Goal: Task Accomplishment & Management: Complete application form

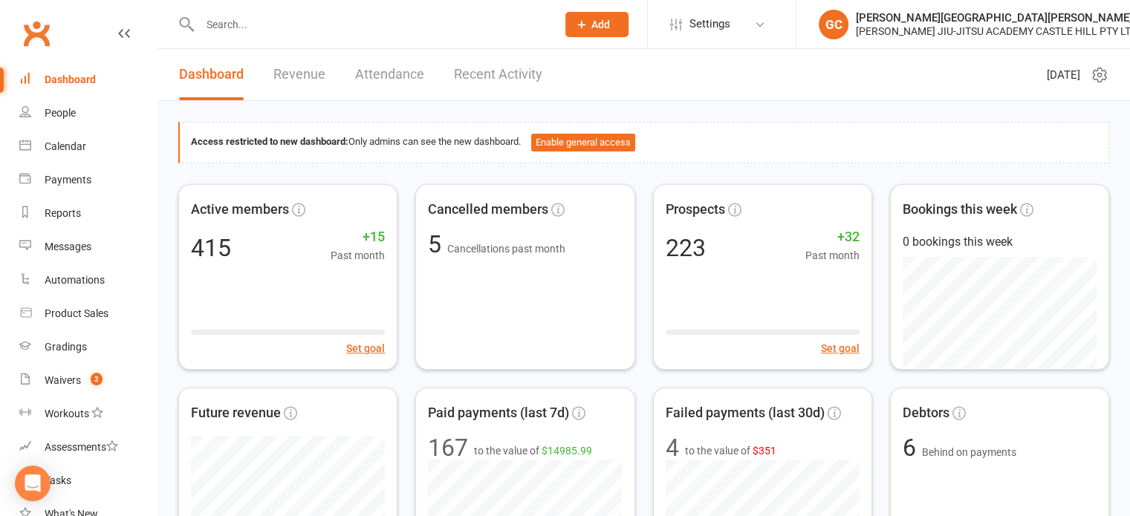
click at [79, 79] on div "Dashboard" at bounding box center [70, 80] width 51 height 12
click at [59, 120] on link "People" at bounding box center [87, 113] width 137 height 33
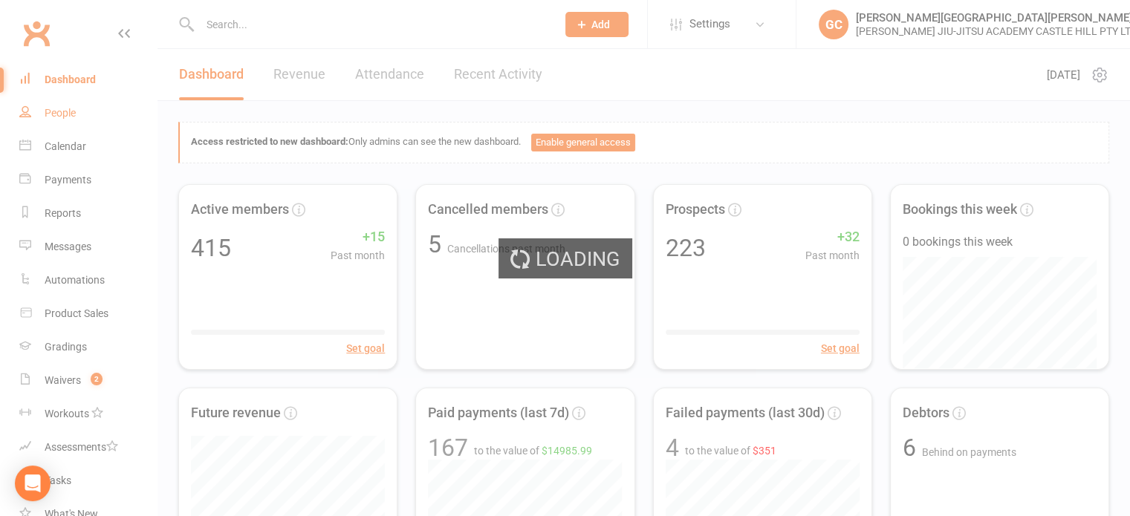
select select "100"
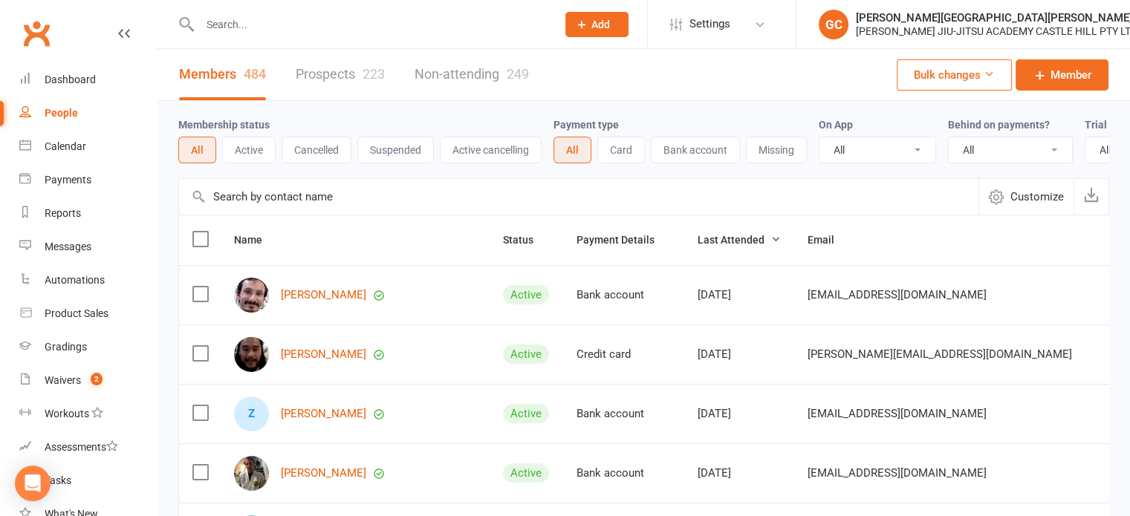
click at [333, 77] on link "Prospects 223" at bounding box center [340, 74] width 89 height 51
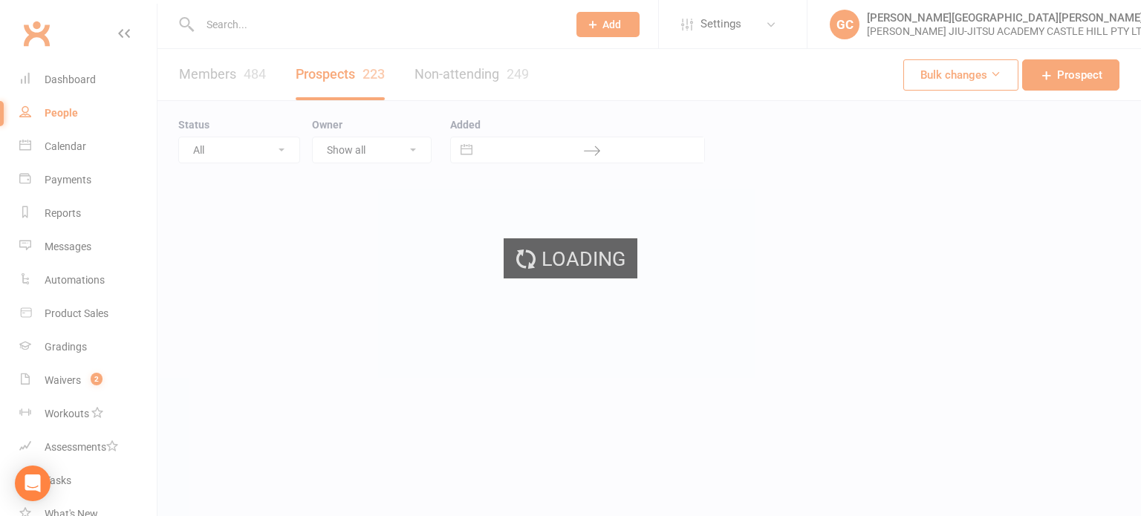
select select "100"
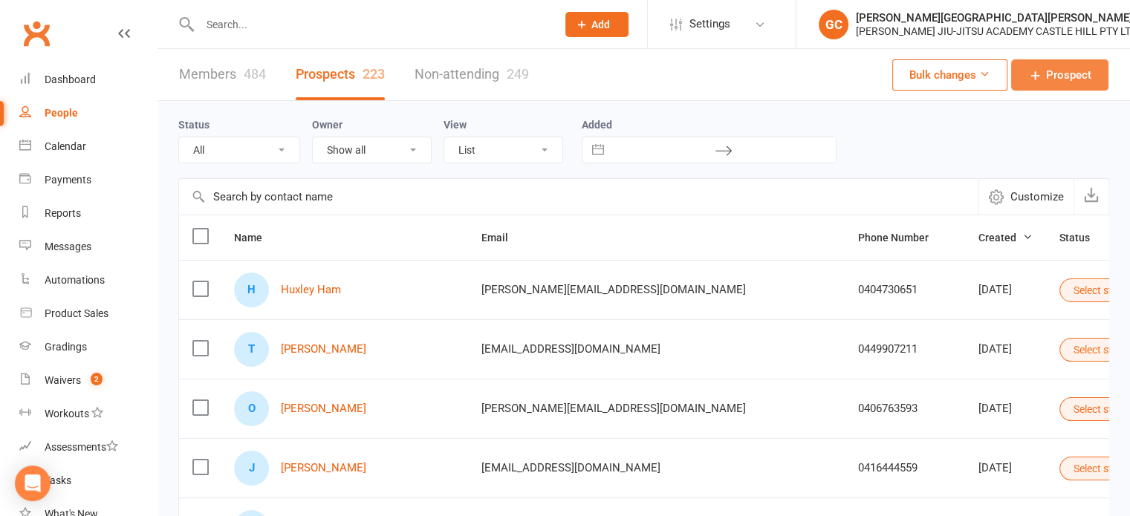
click at [553, 75] on span "Prospect" at bounding box center [1068, 75] width 45 height 18
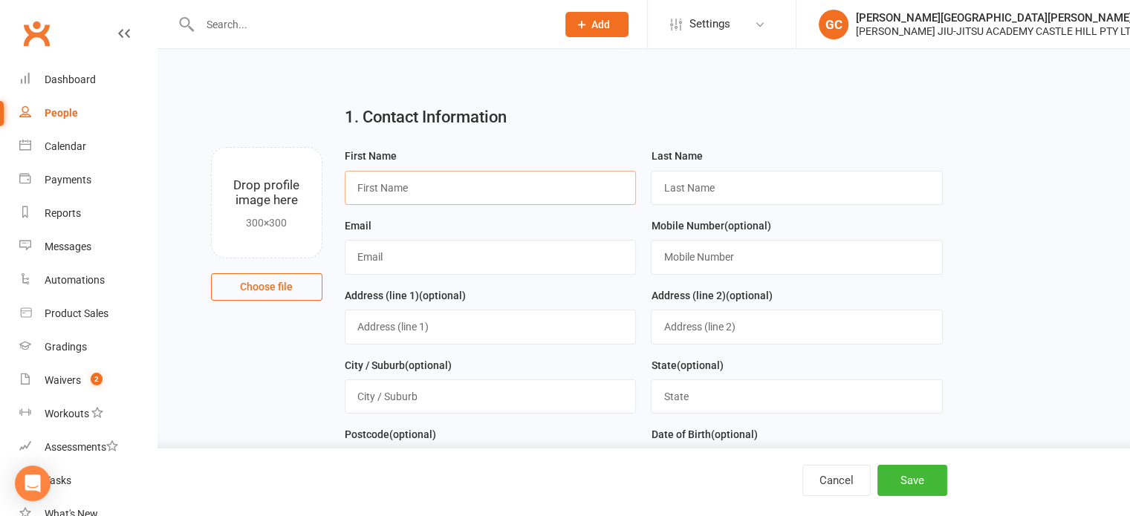
click at [473, 181] on input "text" at bounding box center [491, 188] width 292 height 34
paste input "Sivvoy"
type input "Sivvoy"
drag, startPoint x: 695, startPoint y: 172, endPoint x: 698, endPoint y: 184, distance: 12.5
click at [553, 175] on input "text" at bounding box center [797, 188] width 292 height 34
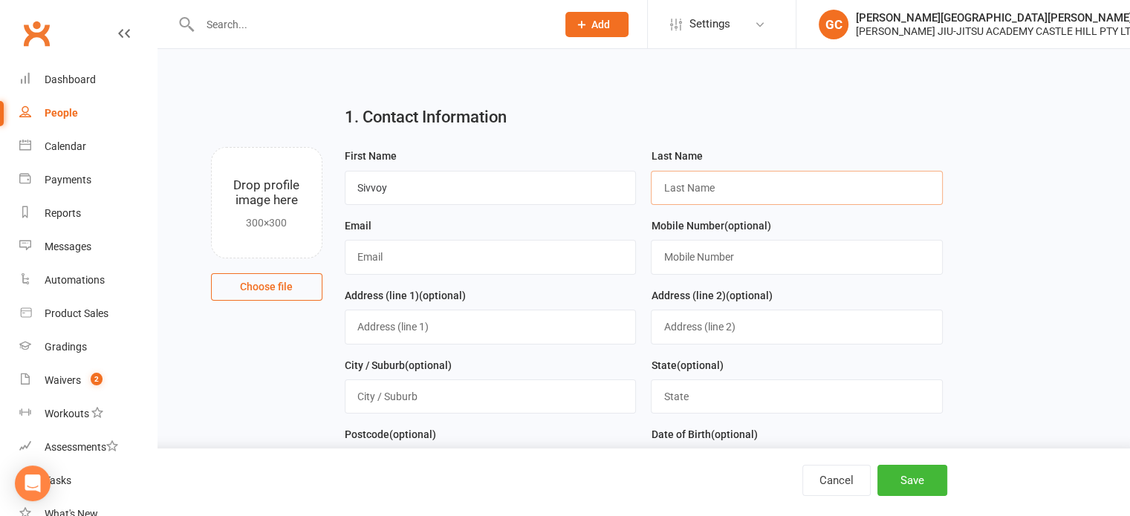
paste input "Sivvoy"
type input "Sivvoy"
click at [425, 215] on input "text" at bounding box center [491, 257] width 292 height 34
paste input "[EMAIL_ADDRESS][DOMAIN_NAME]"
type input "[EMAIL_ADDRESS][DOMAIN_NAME]"
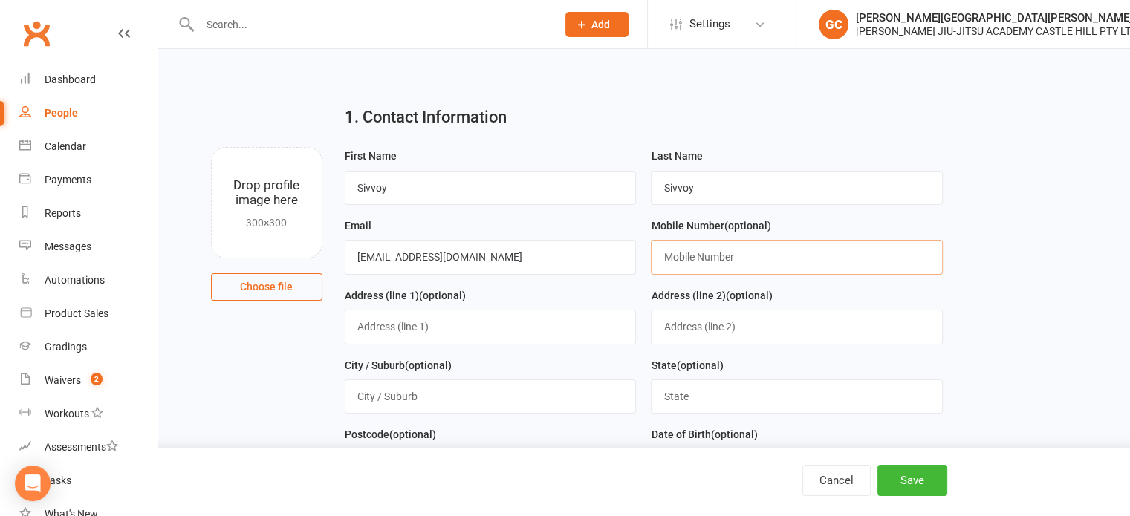
click at [553, 215] on input "text" at bounding box center [797, 257] width 292 height 34
paste input "477534131"
click at [553, 215] on input "477534131" at bounding box center [797, 257] width 292 height 34
type input "0477534131"
click at [553, 215] on button "Save" at bounding box center [912, 480] width 70 height 31
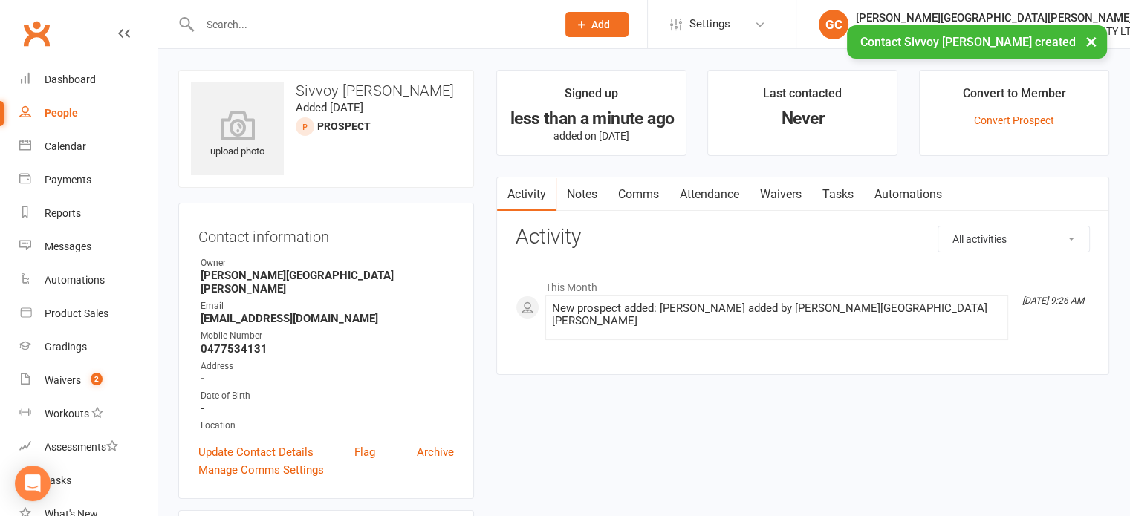
click at [553, 191] on link "Waivers" at bounding box center [780, 195] width 62 height 34
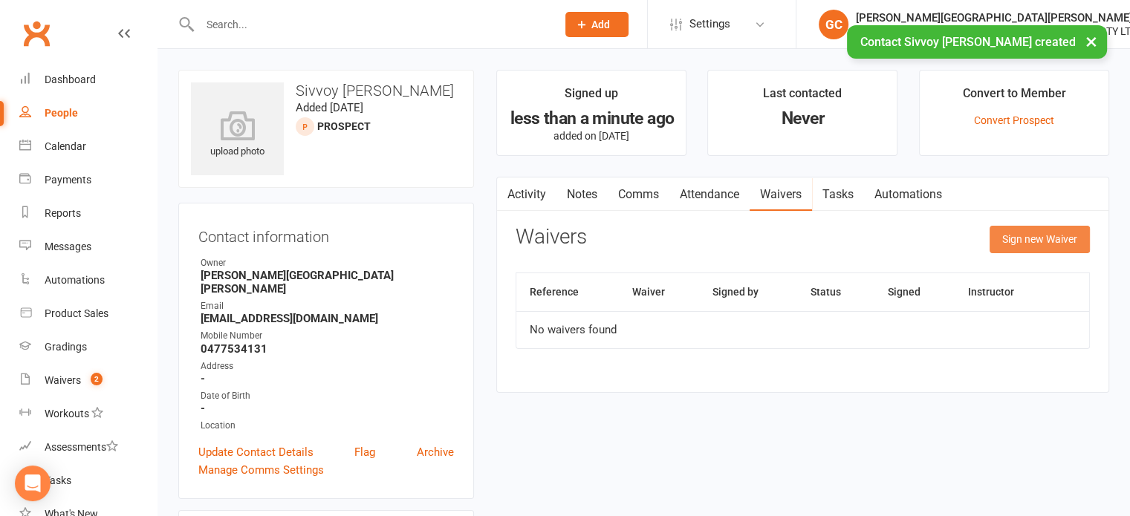
click at [553, 215] on button "Sign new Waiver" at bounding box center [1039, 239] width 100 height 27
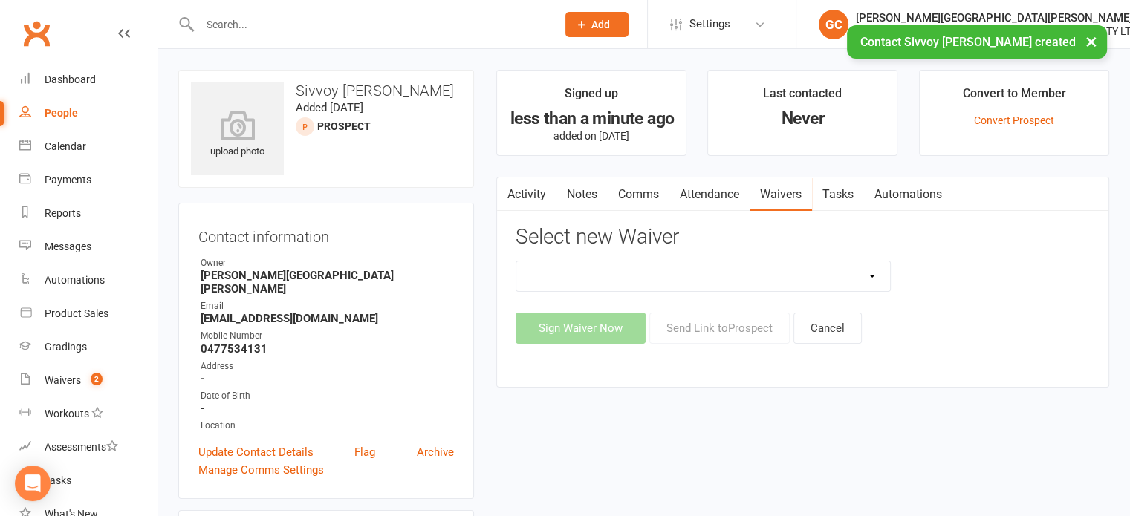
click at [553, 215] on select "Adult and Kids Combined Membership Form Adults Membership Form Member Transfer …" at bounding box center [703, 276] width 374 height 30
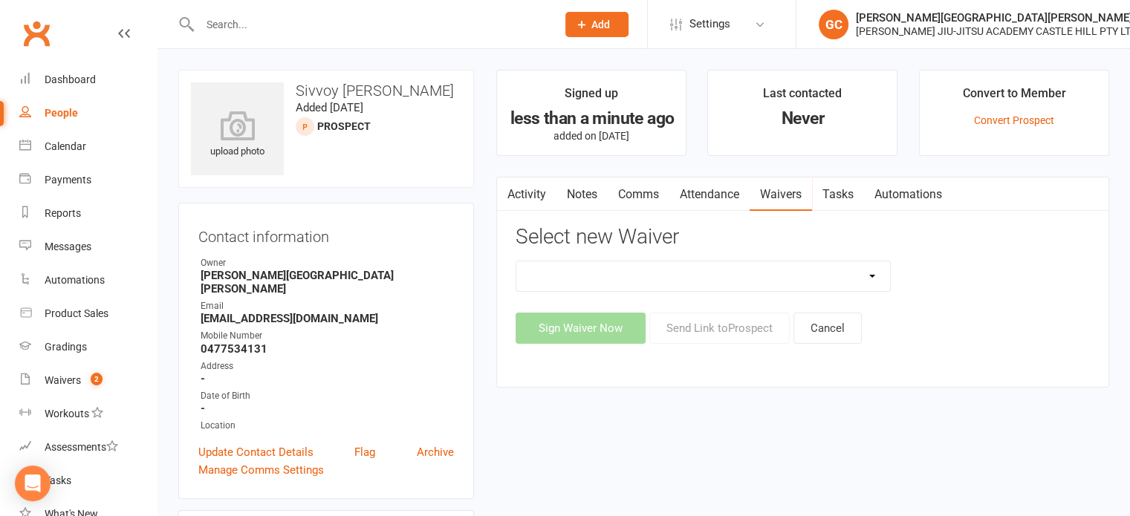
select select "13040"
click at [516, 215] on select "Adult and Kids Combined Membership Form Adults Membership Form Member Transfer …" at bounding box center [703, 276] width 374 height 30
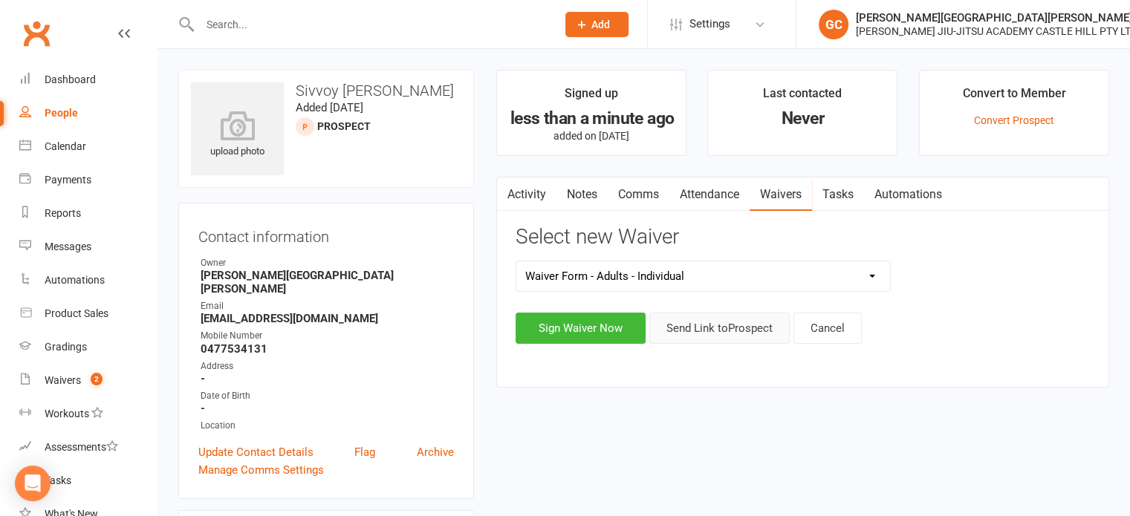
click at [553, 215] on button "Send Link to [GEOGRAPHIC_DATA]" at bounding box center [719, 328] width 140 height 31
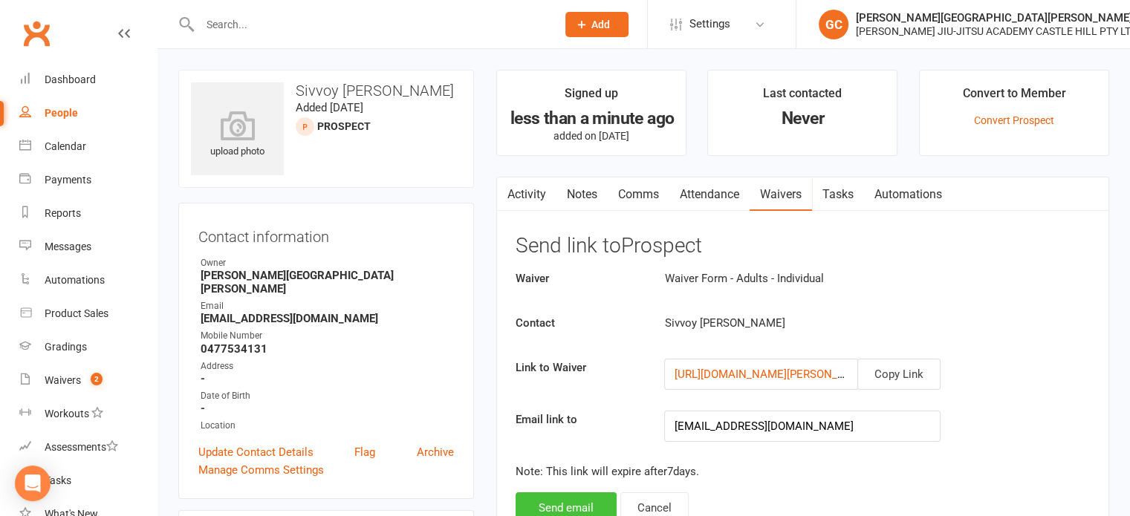
click at [553, 215] on button "Send email" at bounding box center [566, 507] width 101 height 31
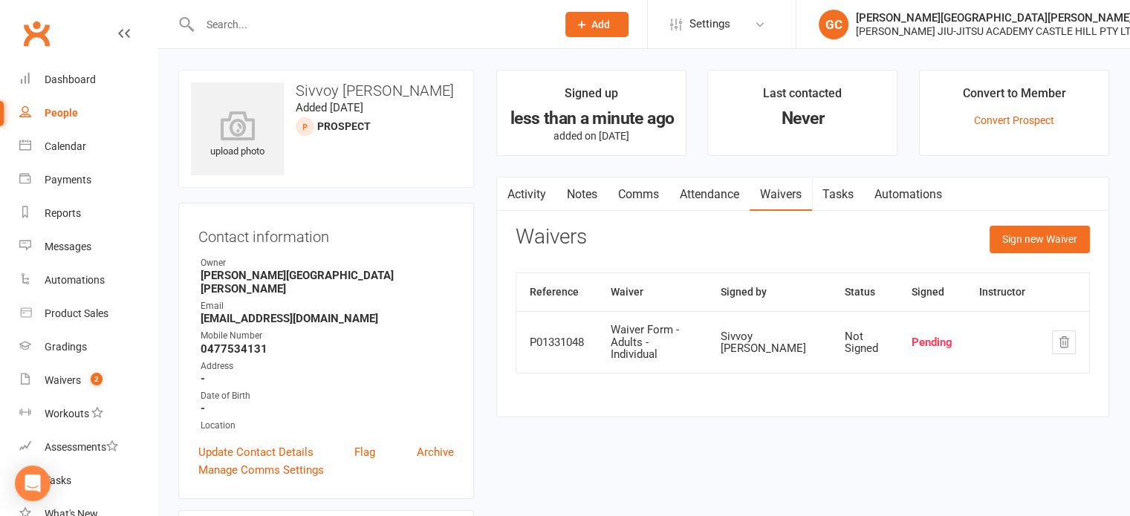
click at [230, 25] on input "text" at bounding box center [370, 24] width 351 height 21
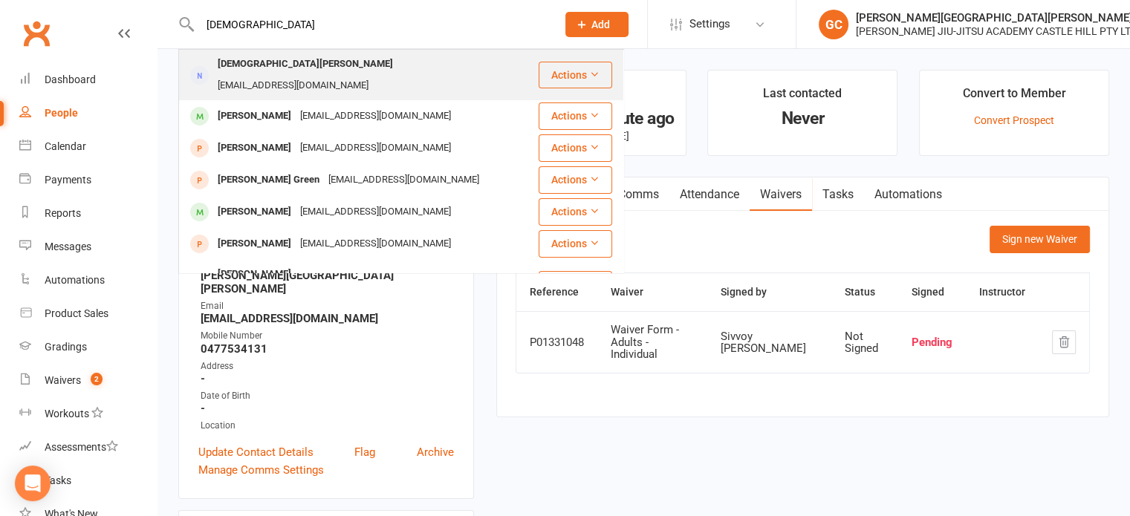
type input "[DEMOGRAPHIC_DATA]"
click at [299, 67] on div "[DEMOGRAPHIC_DATA][PERSON_NAME]" at bounding box center [305, 64] width 184 height 22
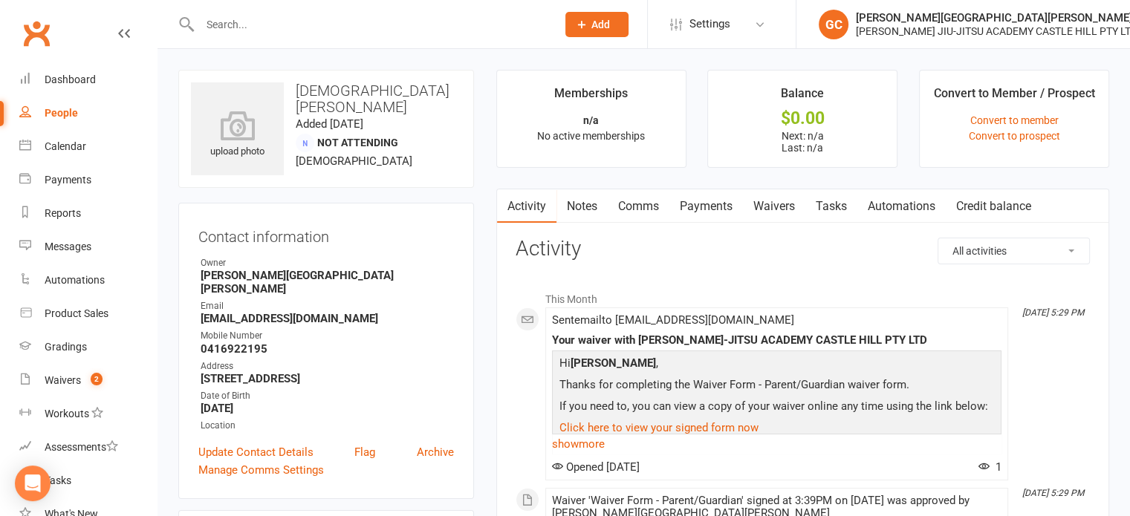
click at [553, 207] on link "Payments" at bounding box center [706, 206] width 74 height 34
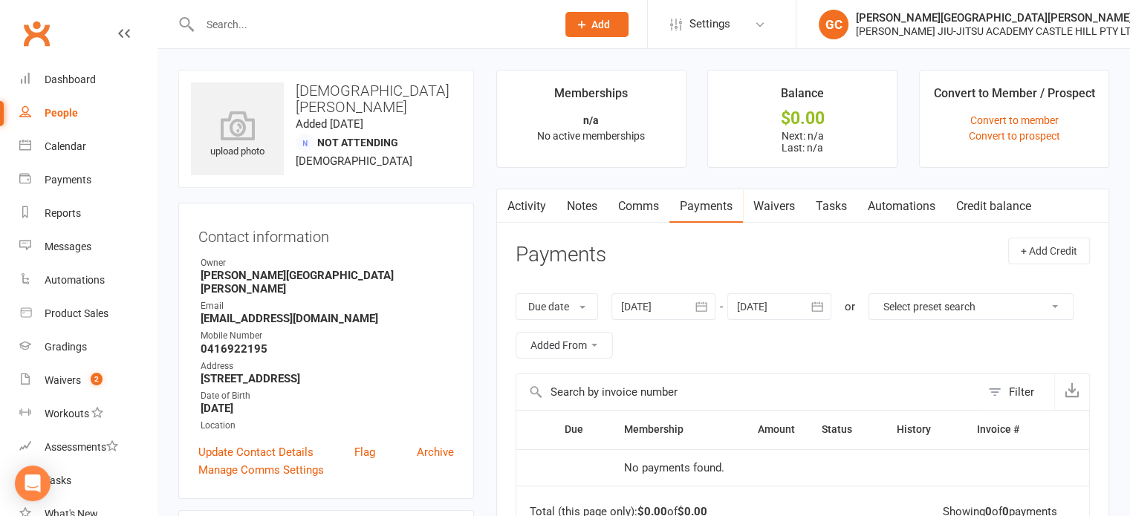
click at [553, 209] on link "Waivers" at bounding box center [774, 206] width 62 height 34
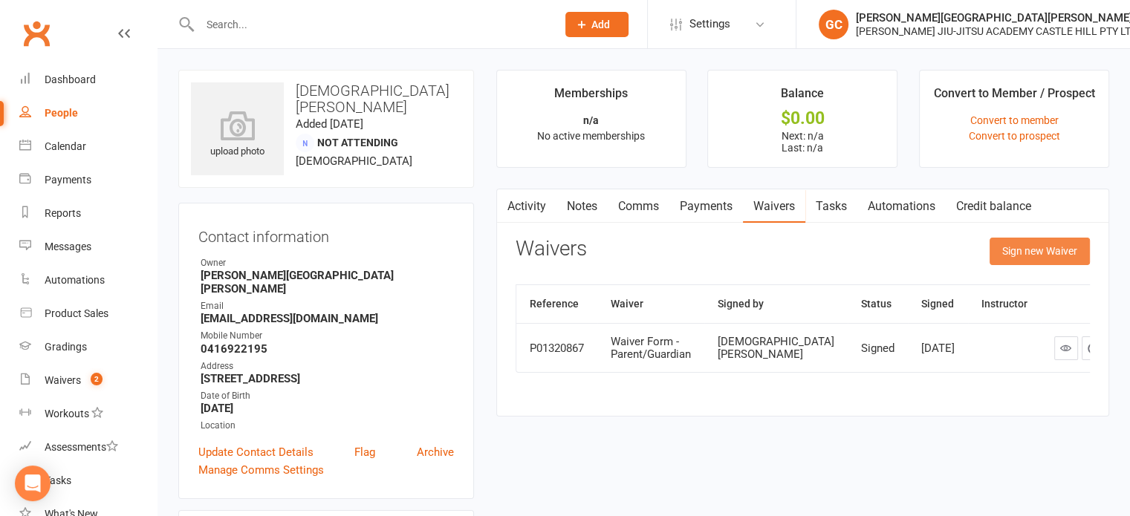
click at [553, 215] on button "Sign new Waiver" at bounding box center [1039, 251] width 100 height 27
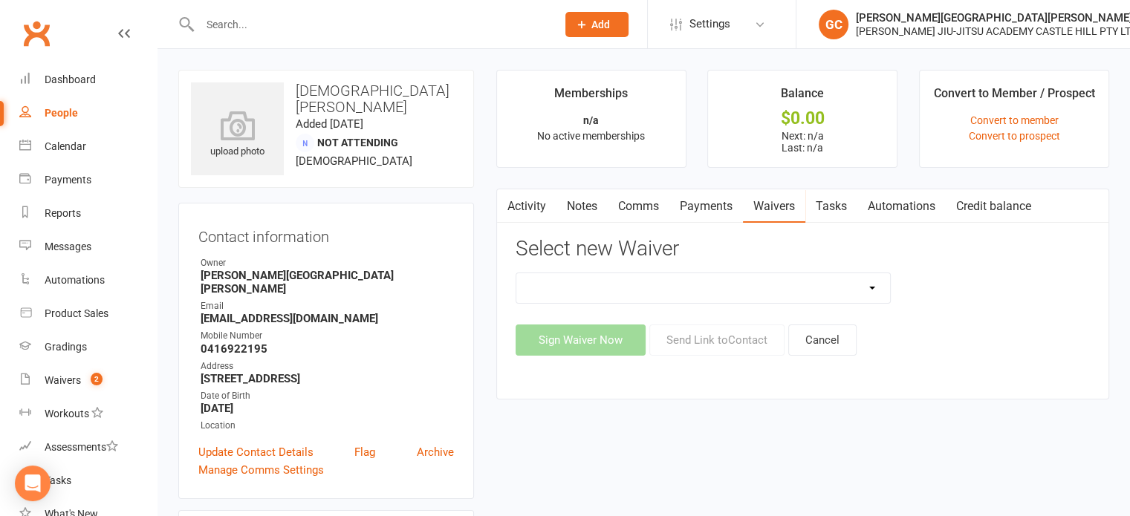
click at [553, 215] on select "Adult and Kids Combined Membership Form Adults Membership Form Member Transfer …" at bounding box center [703, 288] width 374 height 30
select select "13042"
click at [516, 215] on select "Adult and Kids Combined Membership Form Adults Membership Form Member Transfer …" at bounding box center [703, 288] width 374 height 30
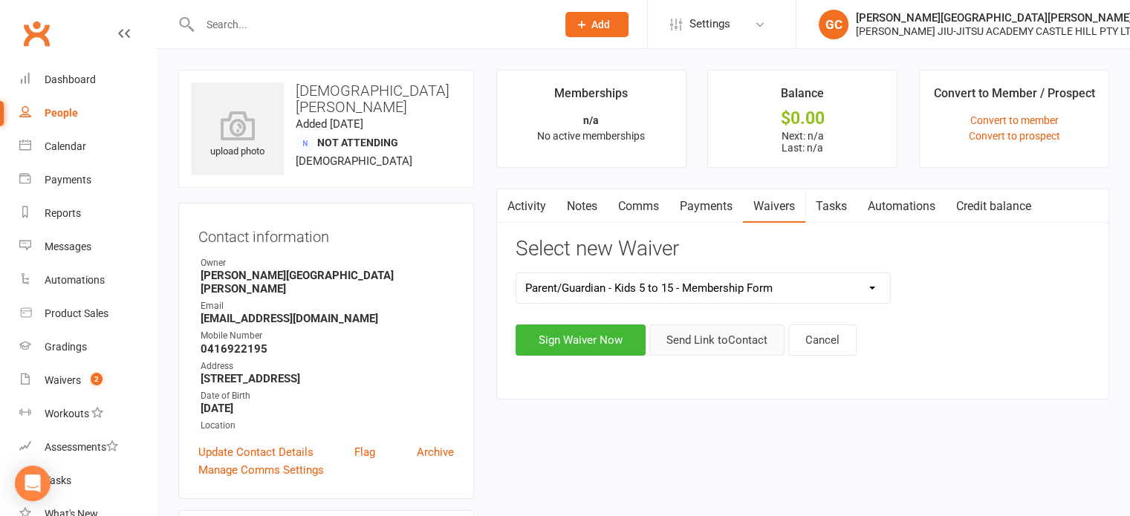
click at [553, 215] on button "Send Link to Contact" at bounding box center [716, 340] width 135 height 31
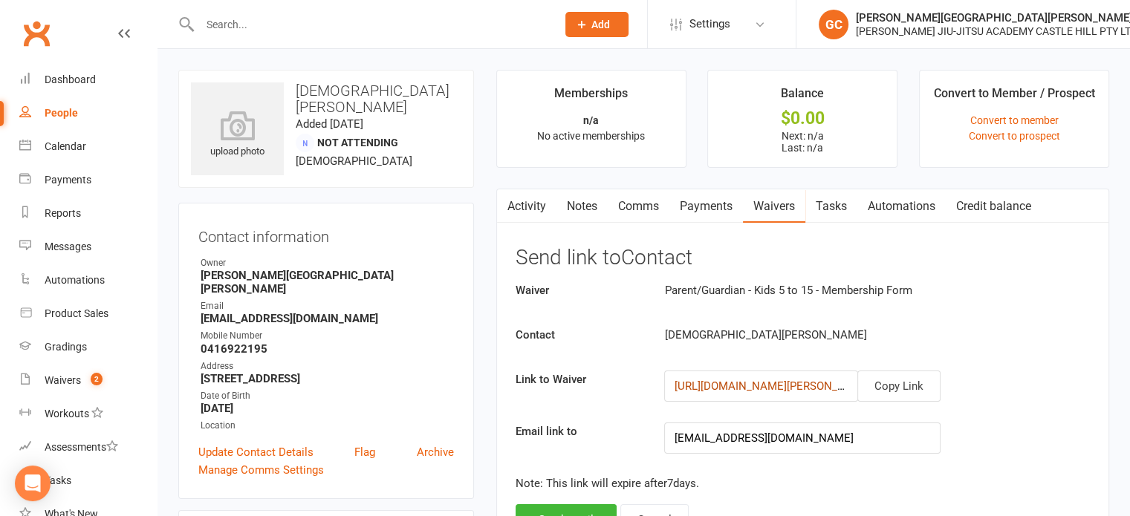
scroll to position [247, 0]
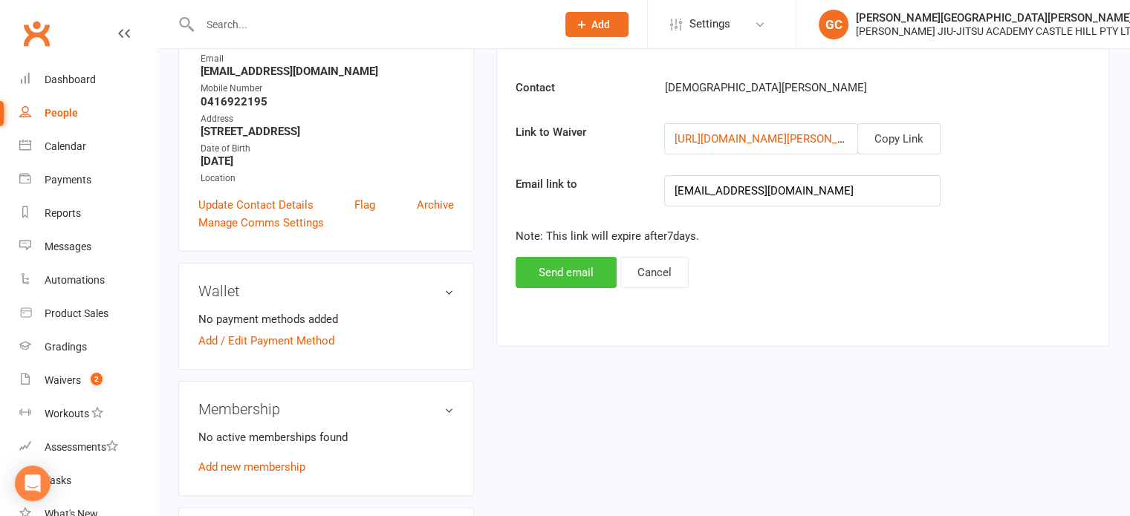
click at [553, 215] on button "Send email" at bounding box center [566, 272] width 101 height 31
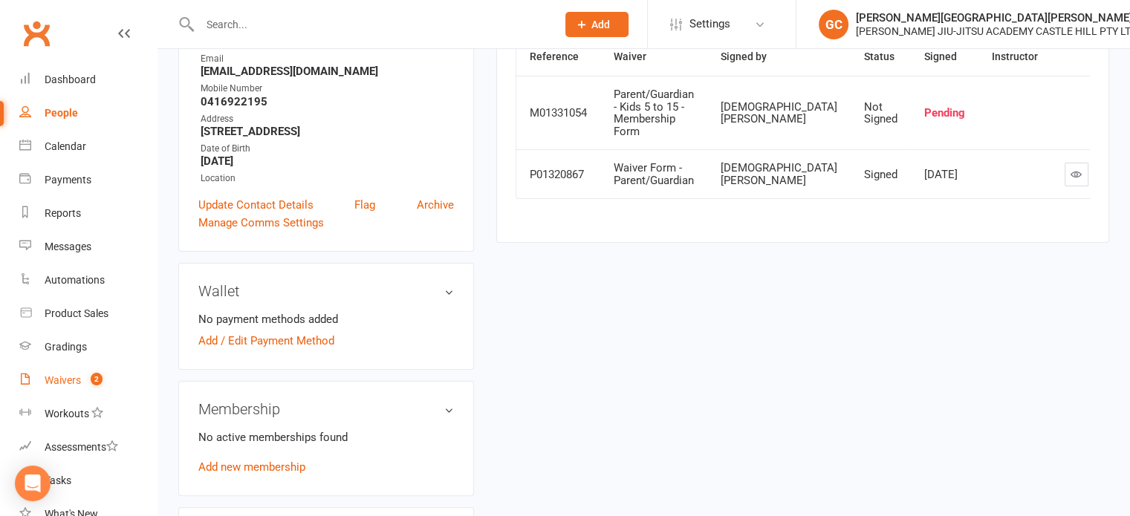
click at [70, 215] on div "Waivers" at bounding box center [63, 380] width 36 height 12
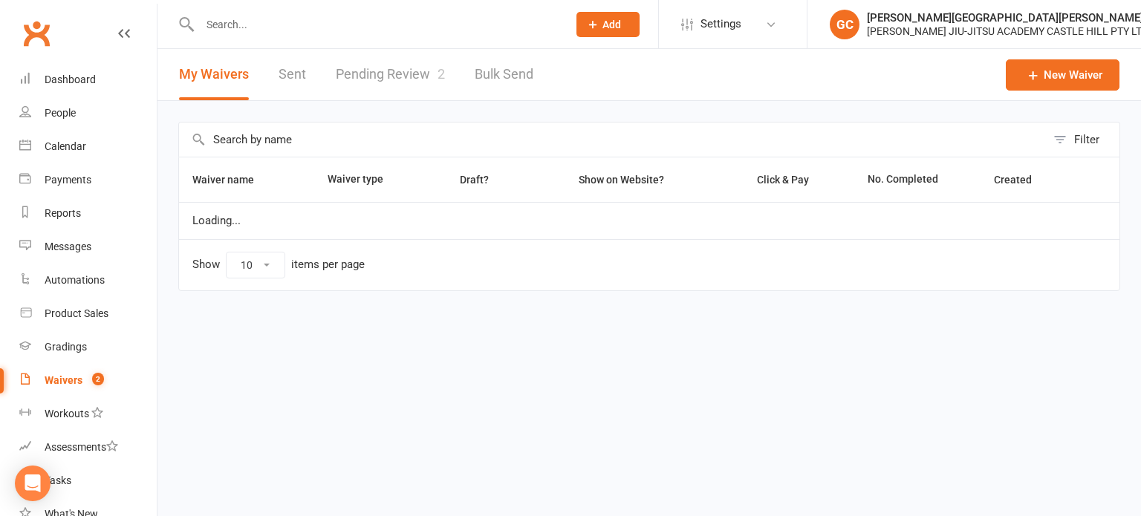
select select "100"
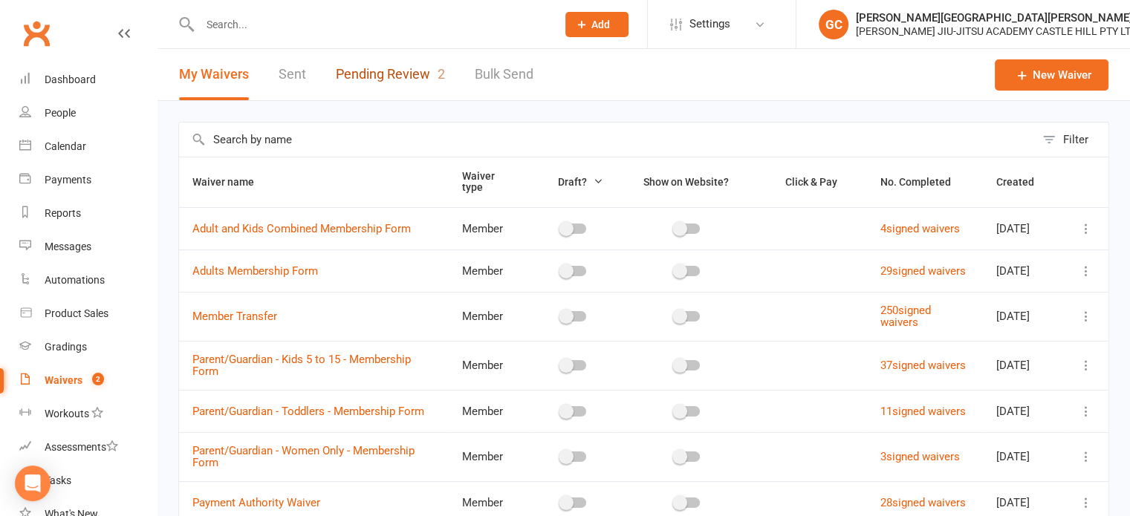
click at [392, 71] on link "Pending Review 2" at bounding box center [390, 74] width 109 height 51
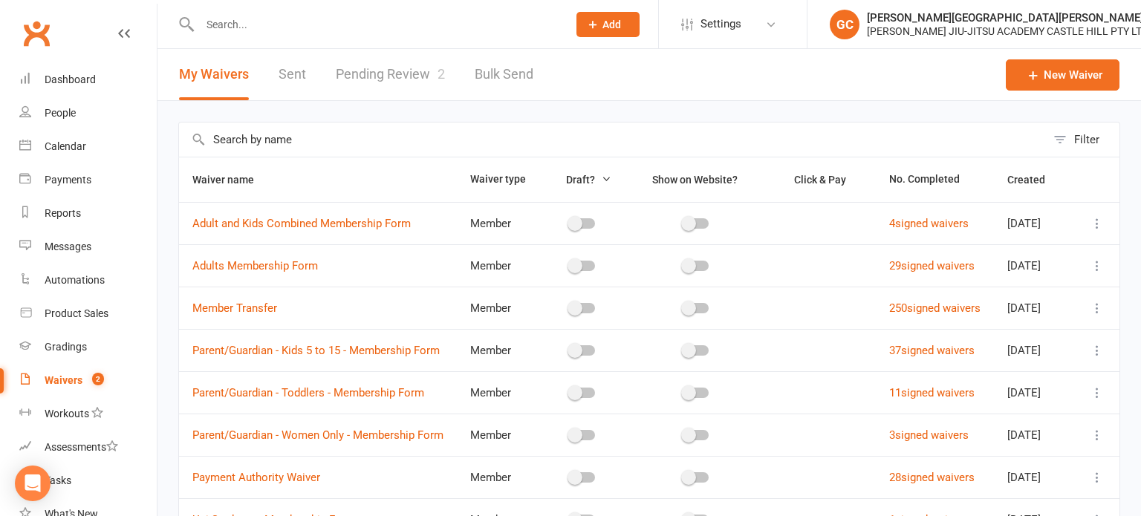
select select "100"
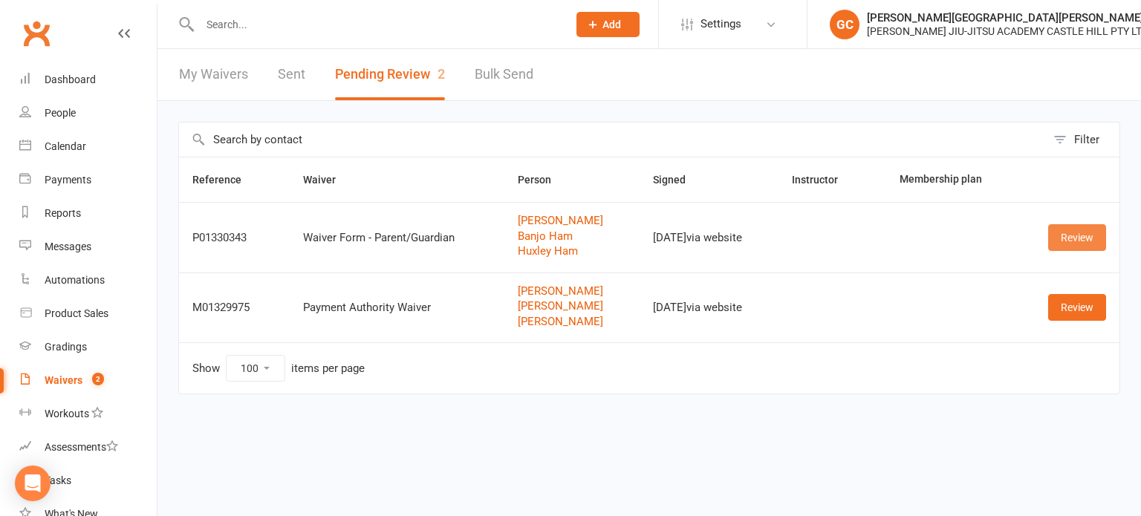
click at [553, 215] on link "Review" at bounding box center [1077, 237] width 58 height 27
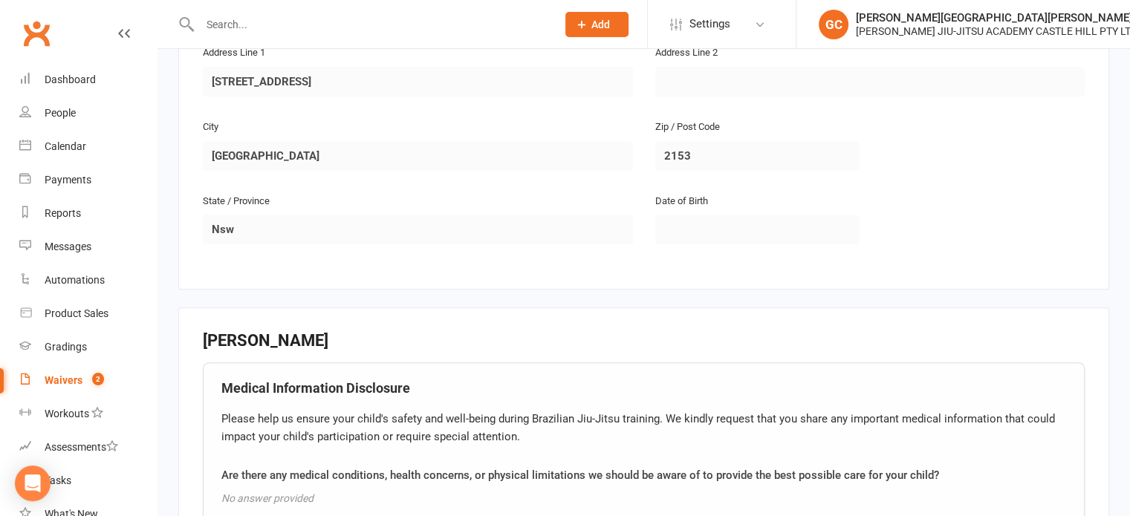
scroll to position [1829, 0]
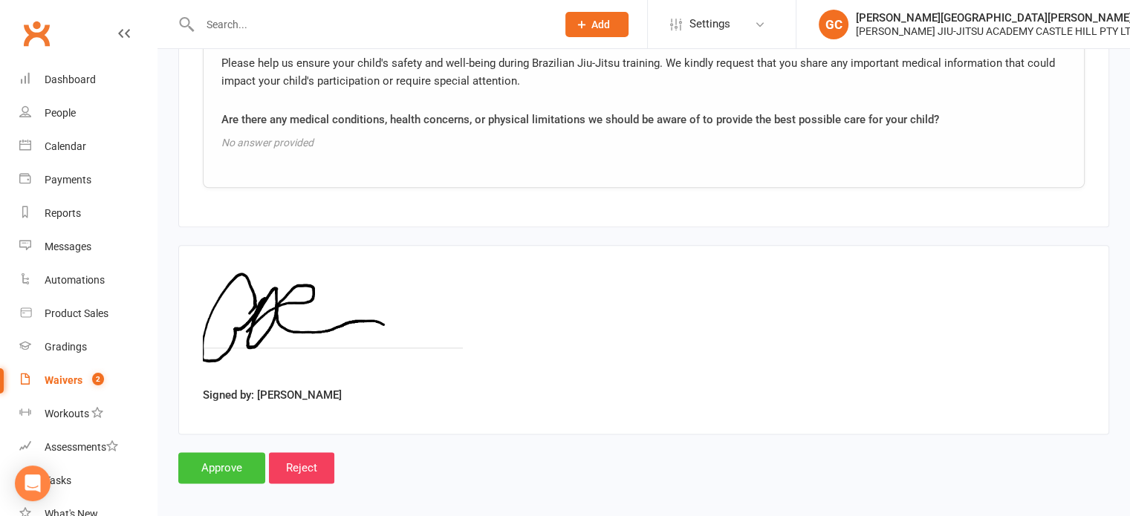
click at [232, 215] on input "Approve" at bounding box center [221, 467] width 87 height 31
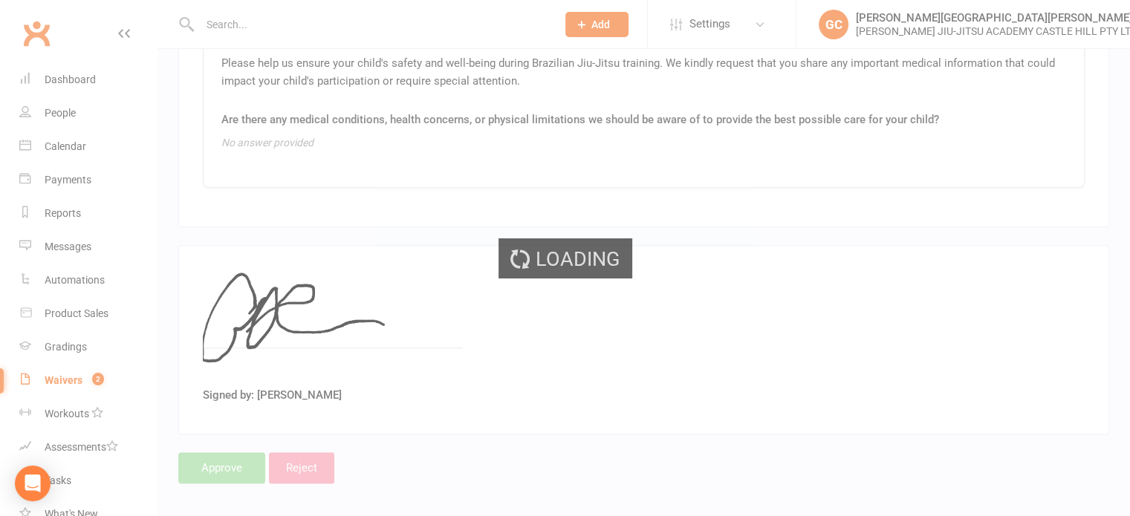
select select "100"
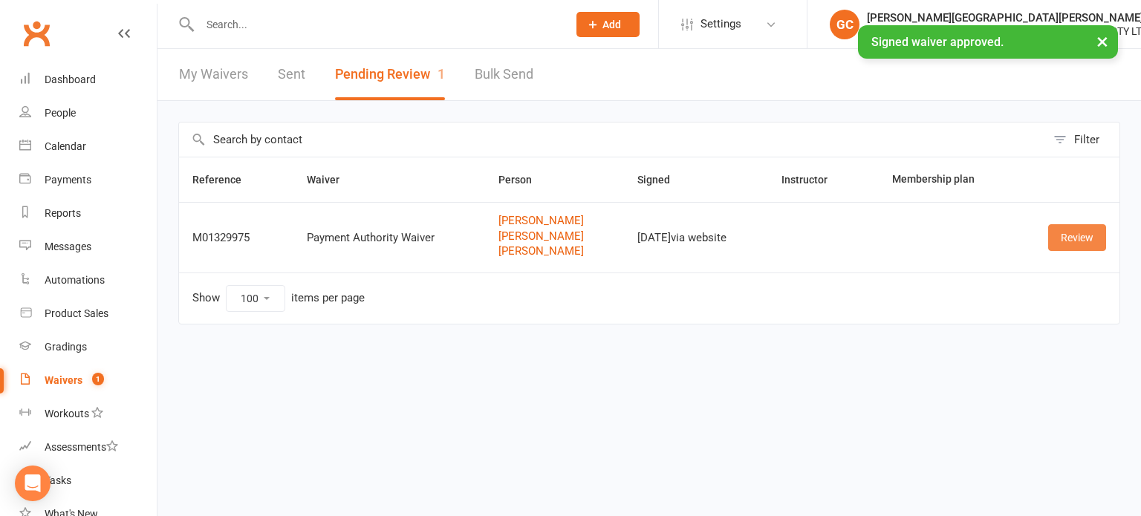
click at [553, 215] on link "Review" at bounding box center [1077, 237] width 58 height 27
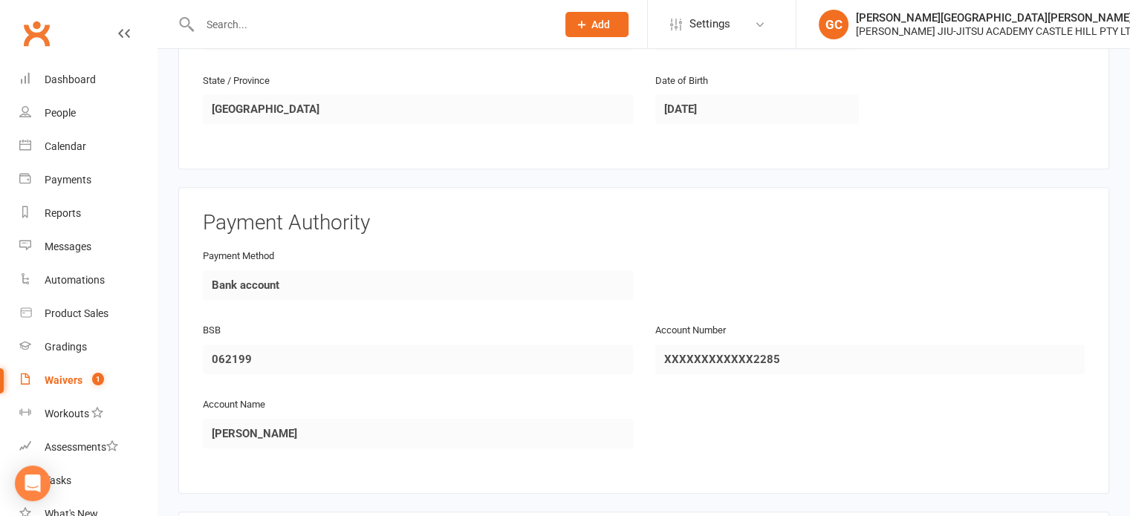
scroll to position [1841, 0]
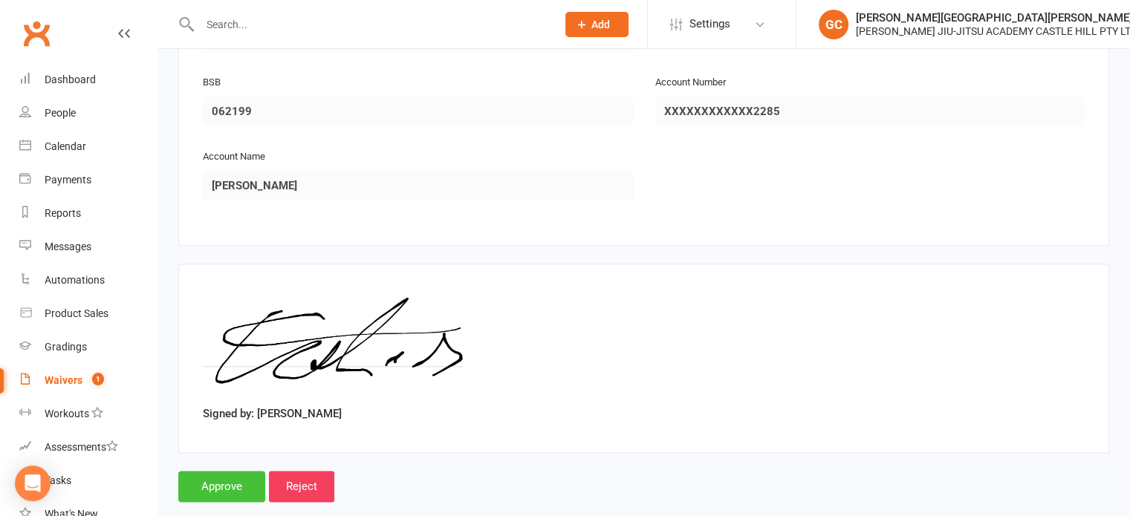
click at [229, 215] on input "Approve" at bounding box center [221, 486] width 87 height 31
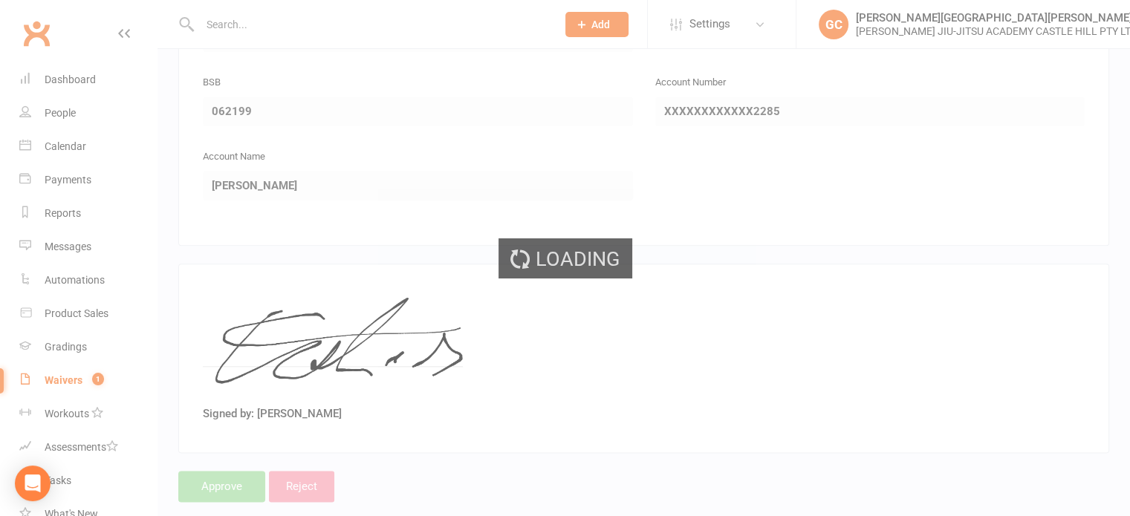
select select "100"
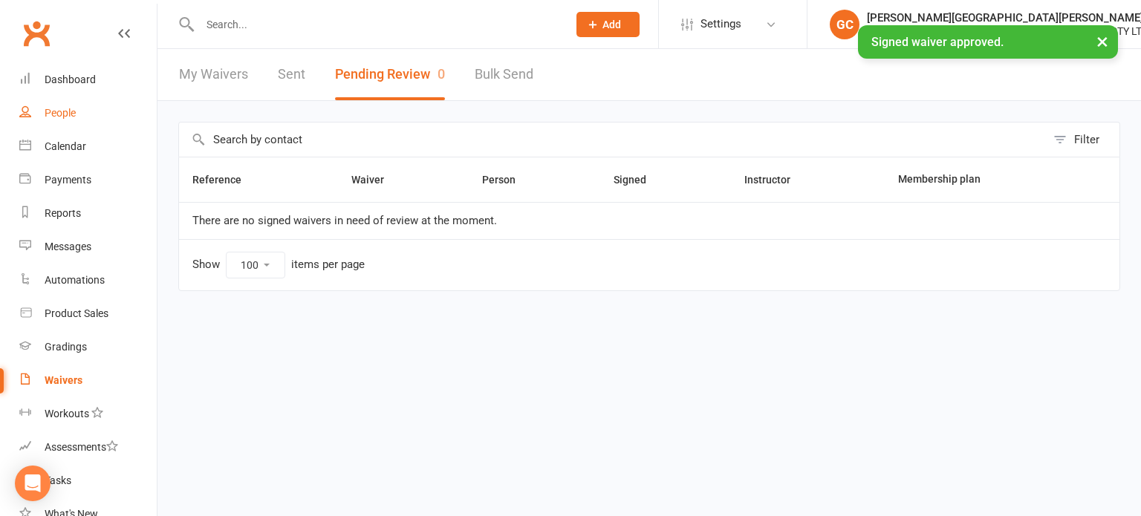
click at [62, 111] on div "People" at bounding box center [60, 113] width 31 height 12
select select "100"
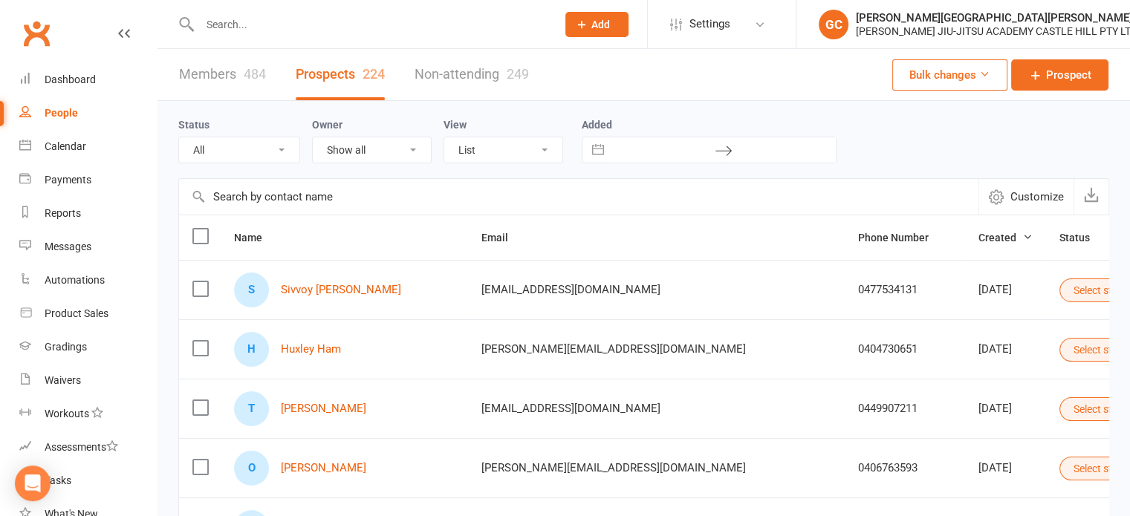
click at [233, 24] on input "text" at bounding box center [370, 24] width 351 height 21
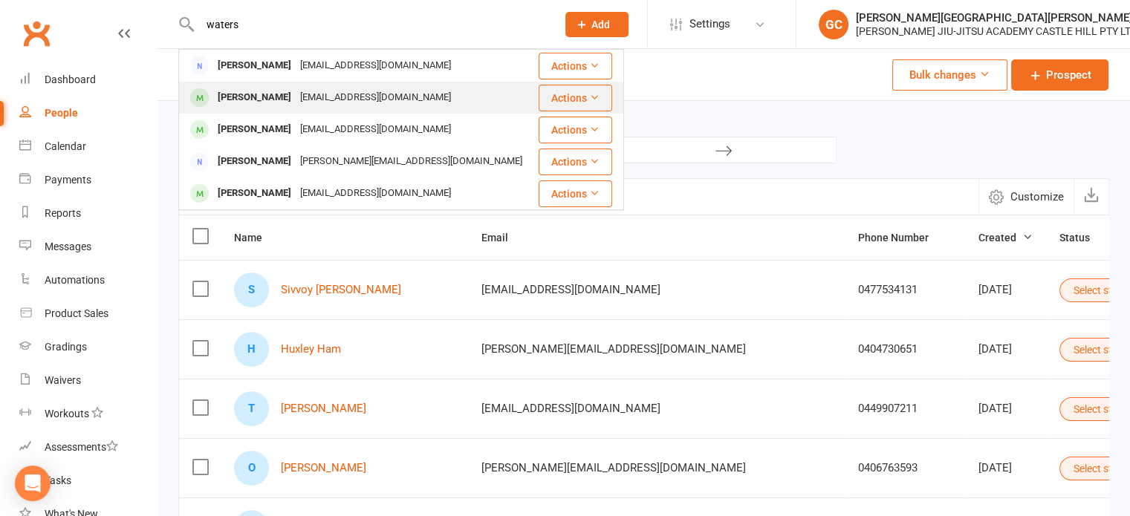
type input "waters"
click at [253, 91] on div "[PERSON_NAME]" at bounding box center [254, 98] width 82 height 22
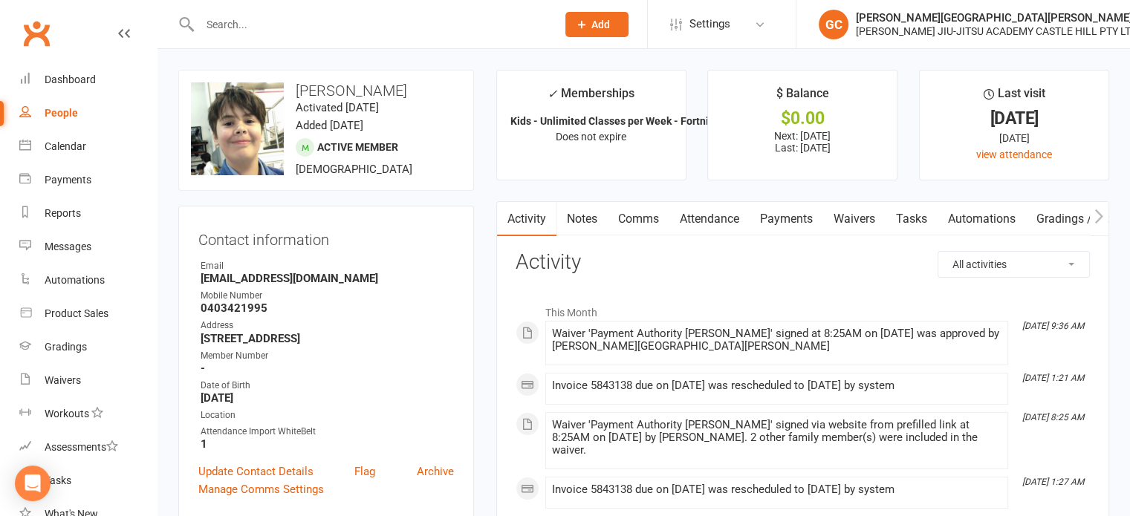
click at [553, 215] on link "Payments" at bounding box center [786, 219] width 74 height 34
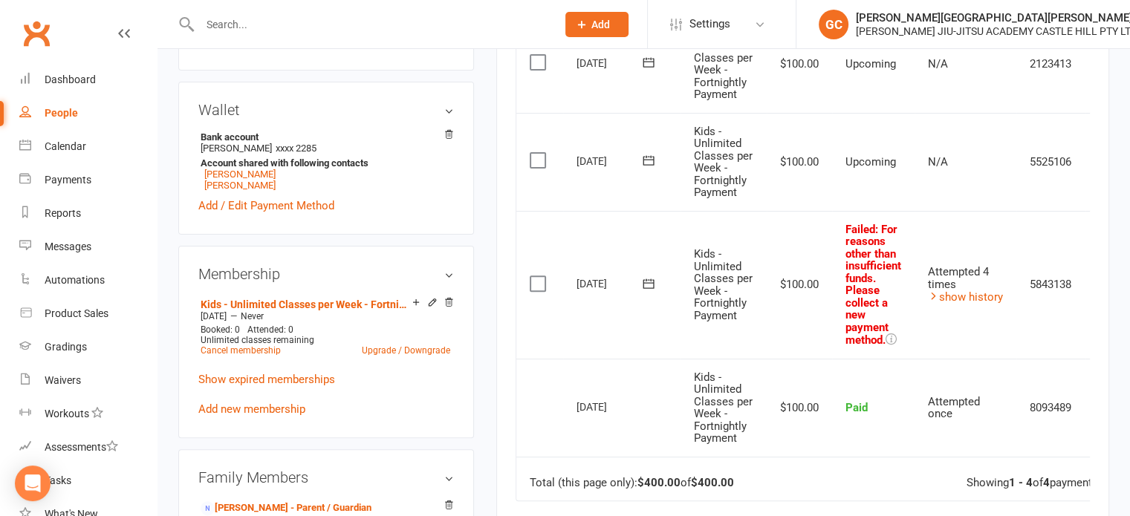
scroll to position [495, 0]
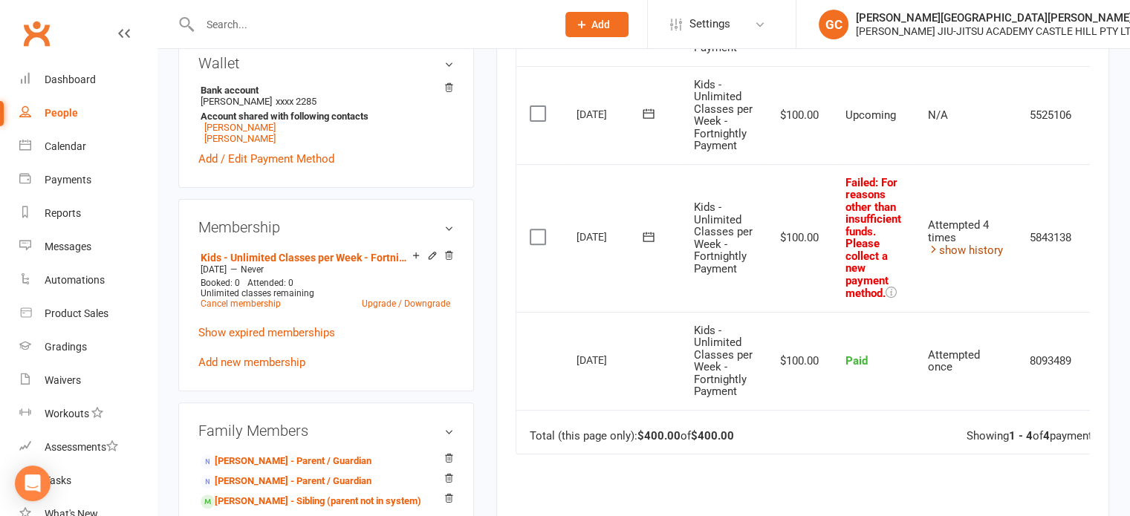
click at [553, 215] on link "show history" at bounding box center [965, 250] width 75 height 13
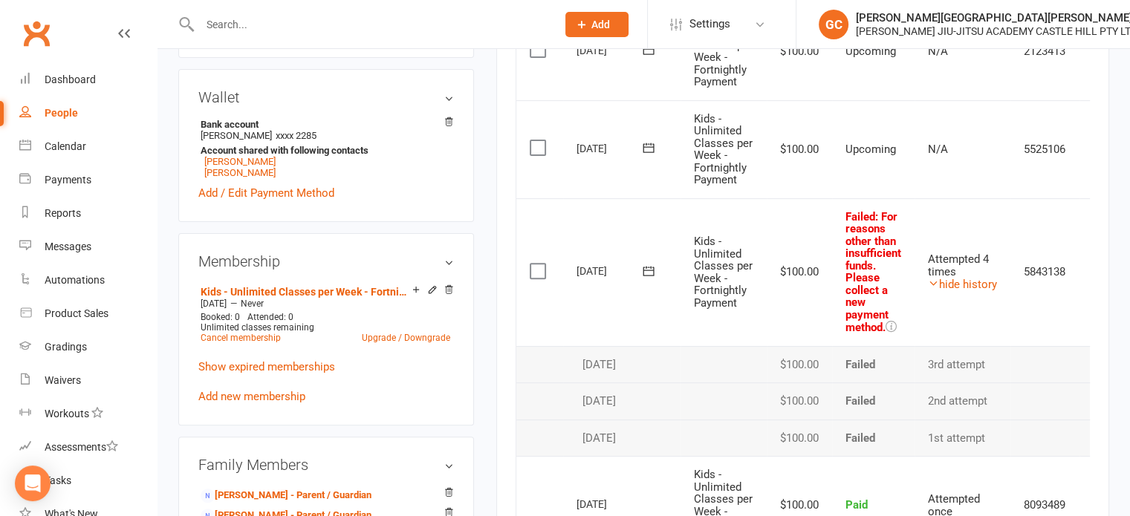
scroll to position [0, 0]
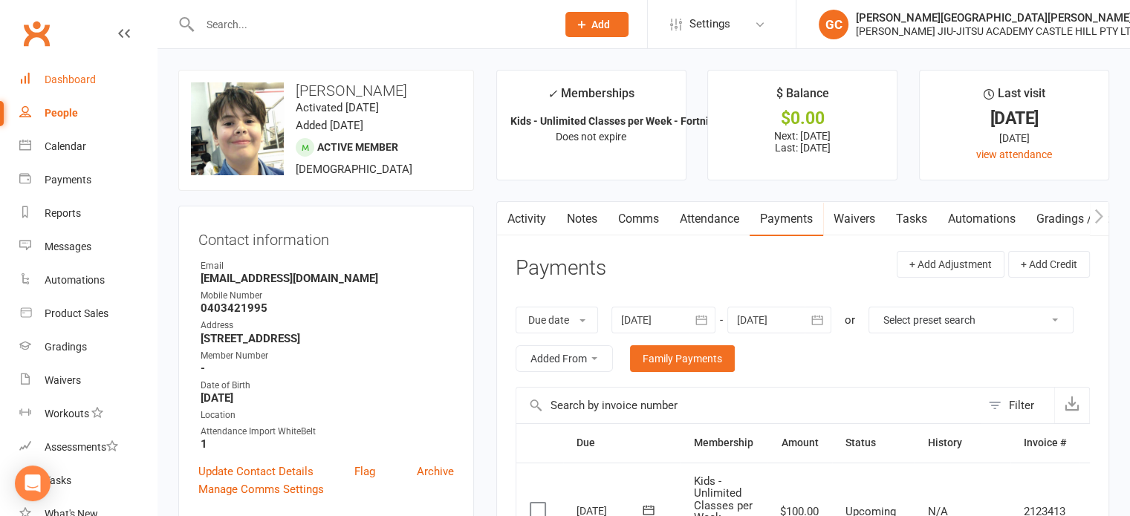
click at [82, 86] on link "Dashboard" at bounding box center [87, 79] width 137 height 33
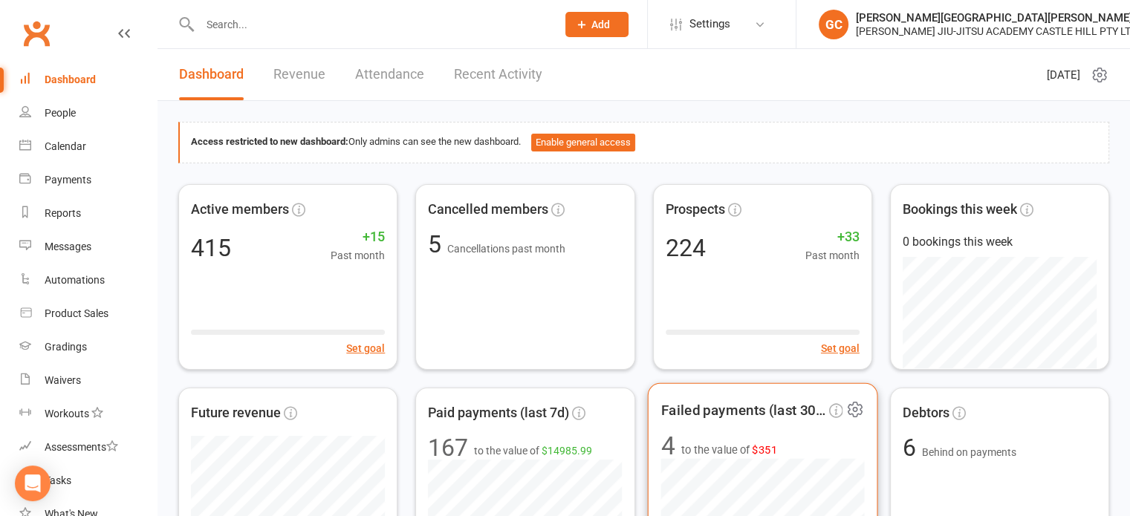
click at [553, 215] on span "Failed payments (last 30d)" at bounding box center [742, 410] width 165 height 22
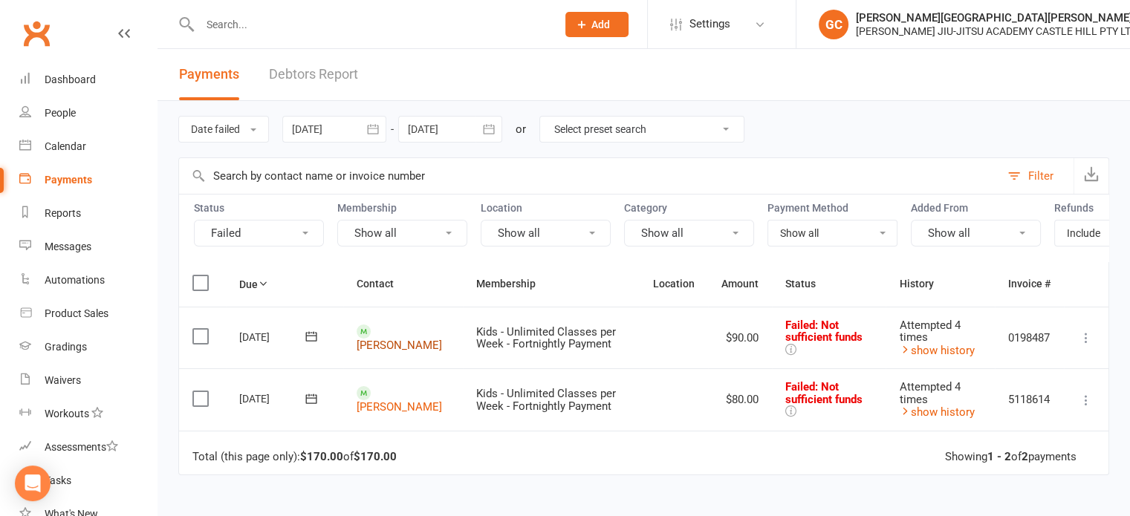
click at [392, 215] on link "[PERSON_NAME]" at bounding box center [399, 345] width 85 height 13
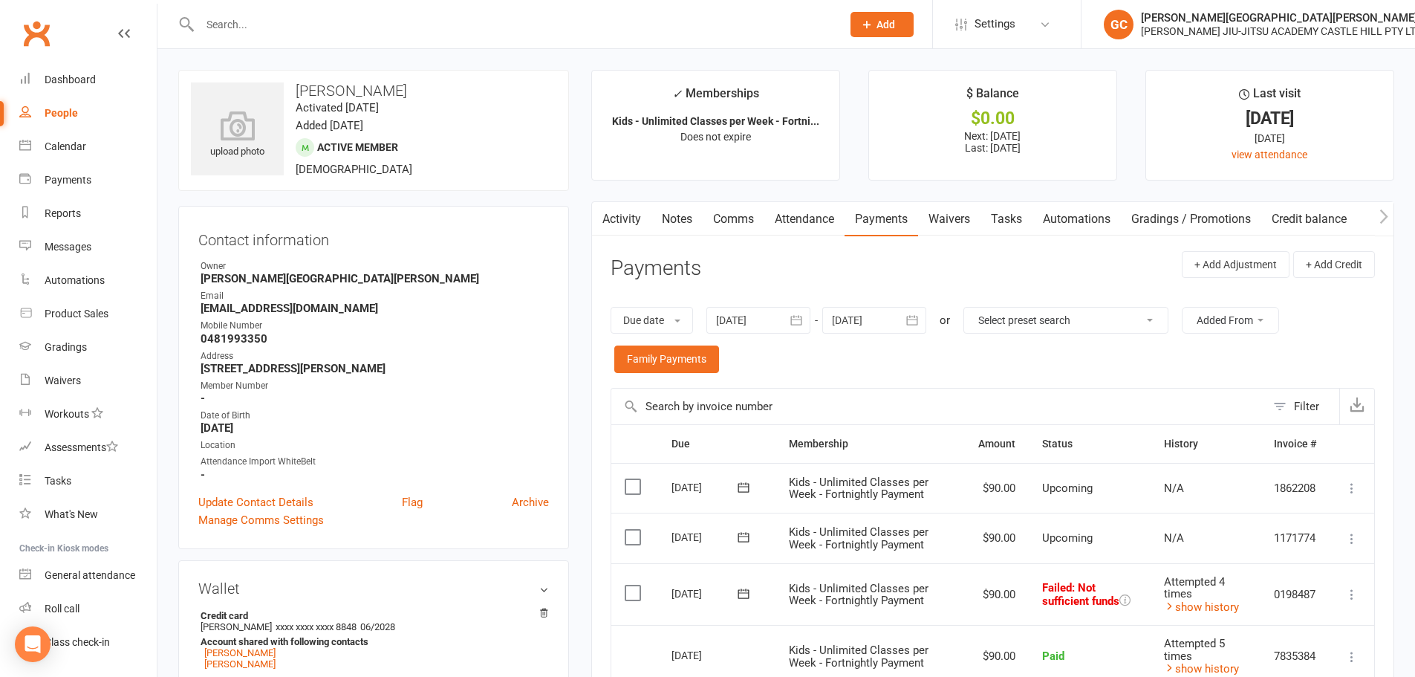
scroll to position [247, 0]
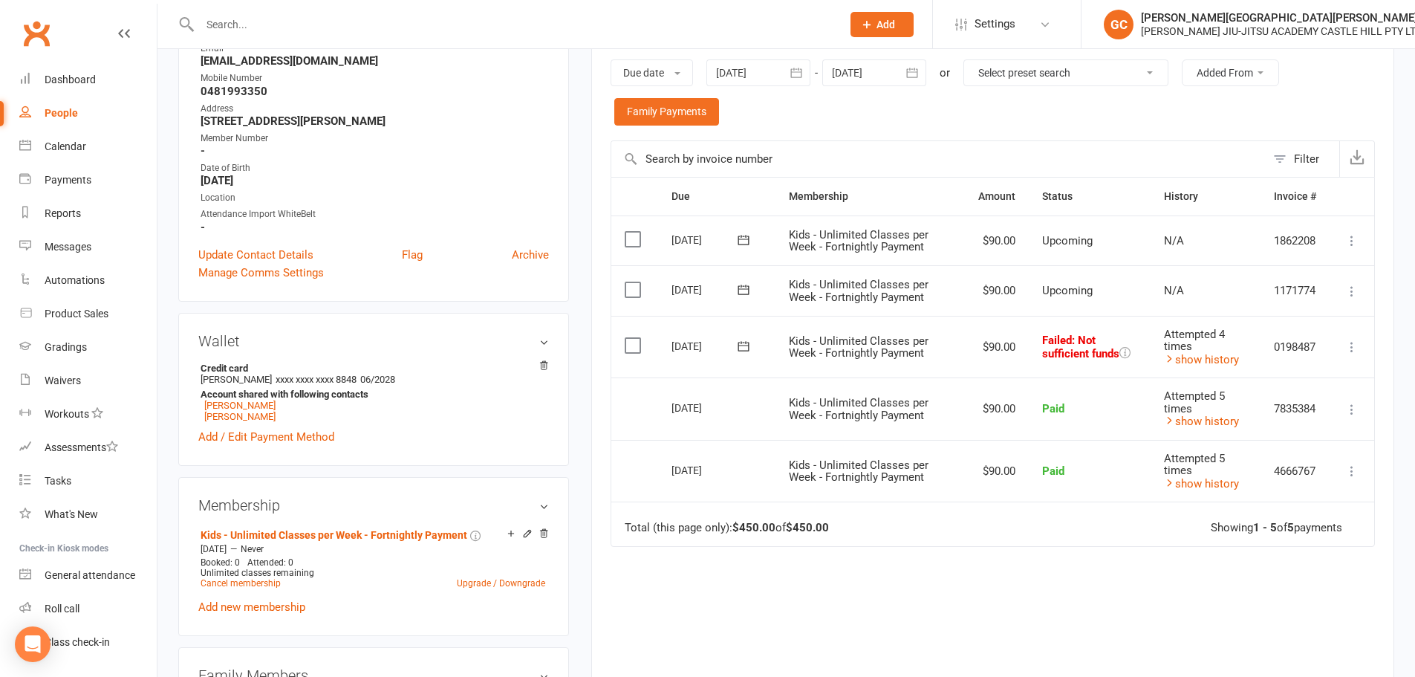
click at [553, 215] on icon at bounding box center [1351, 346] width 15 height 15
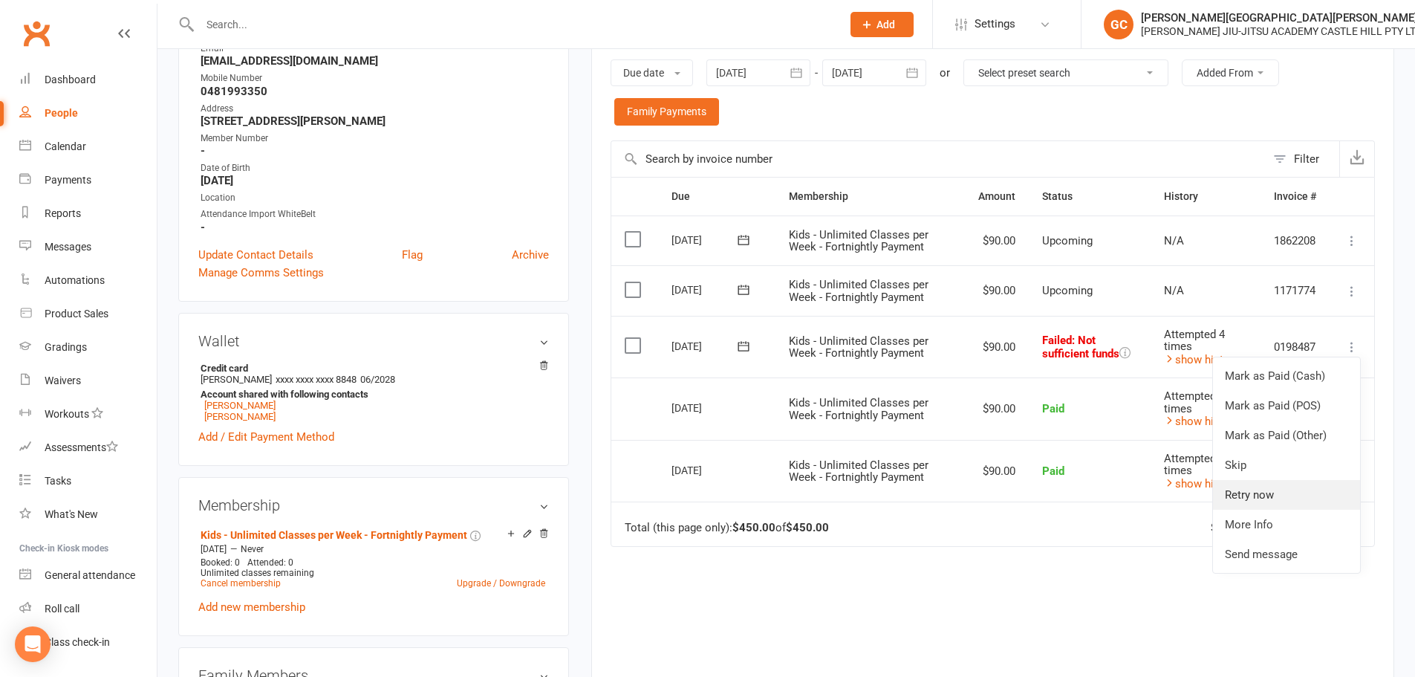
click at [553, 215] on link "Retry now" at bounding box center [1286, 495] width 147 height 30
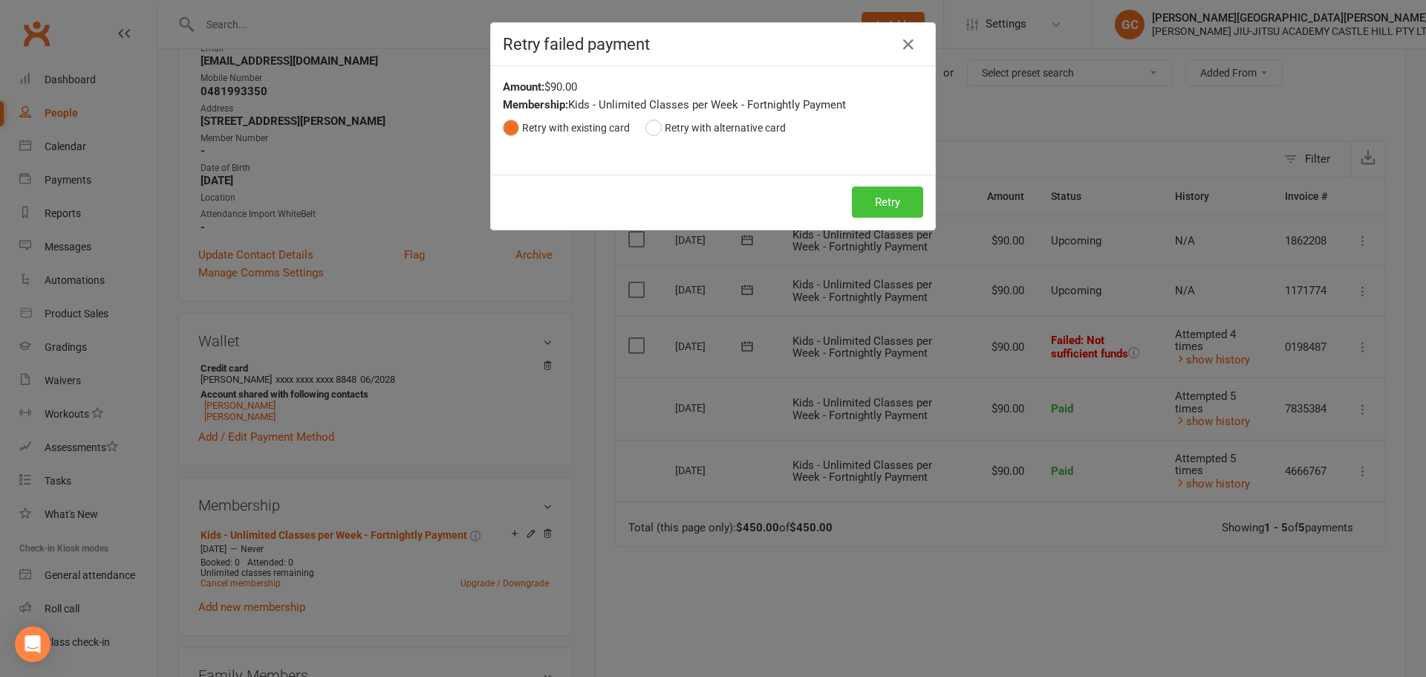
drag, startPoint x: 882, startPoint y: 205, endPoint x: 885, endPoint y: 214, distance: 9.2
click at [553, 212] on button "Retry" at bounding box center [887, 201] width 71 height 31
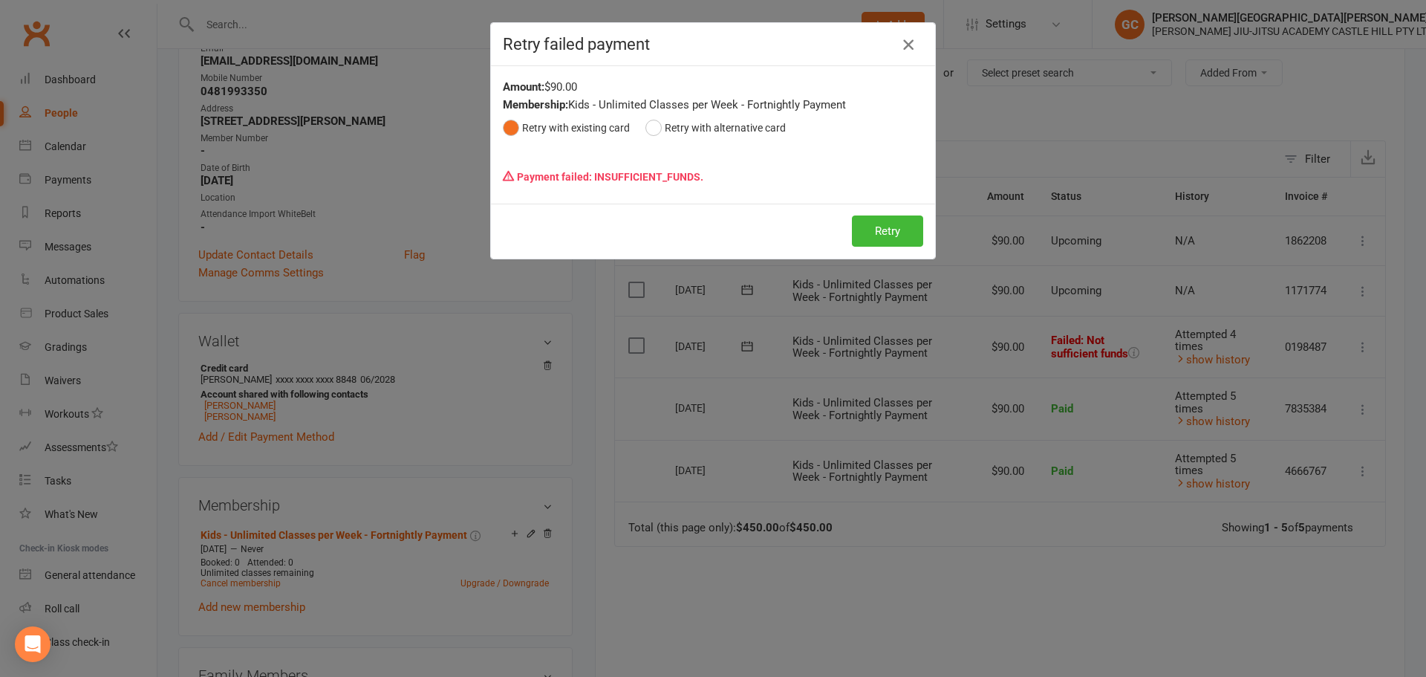
click at [553, 39] on icon "button" at bounding box center [909, 45] width 18 height 18
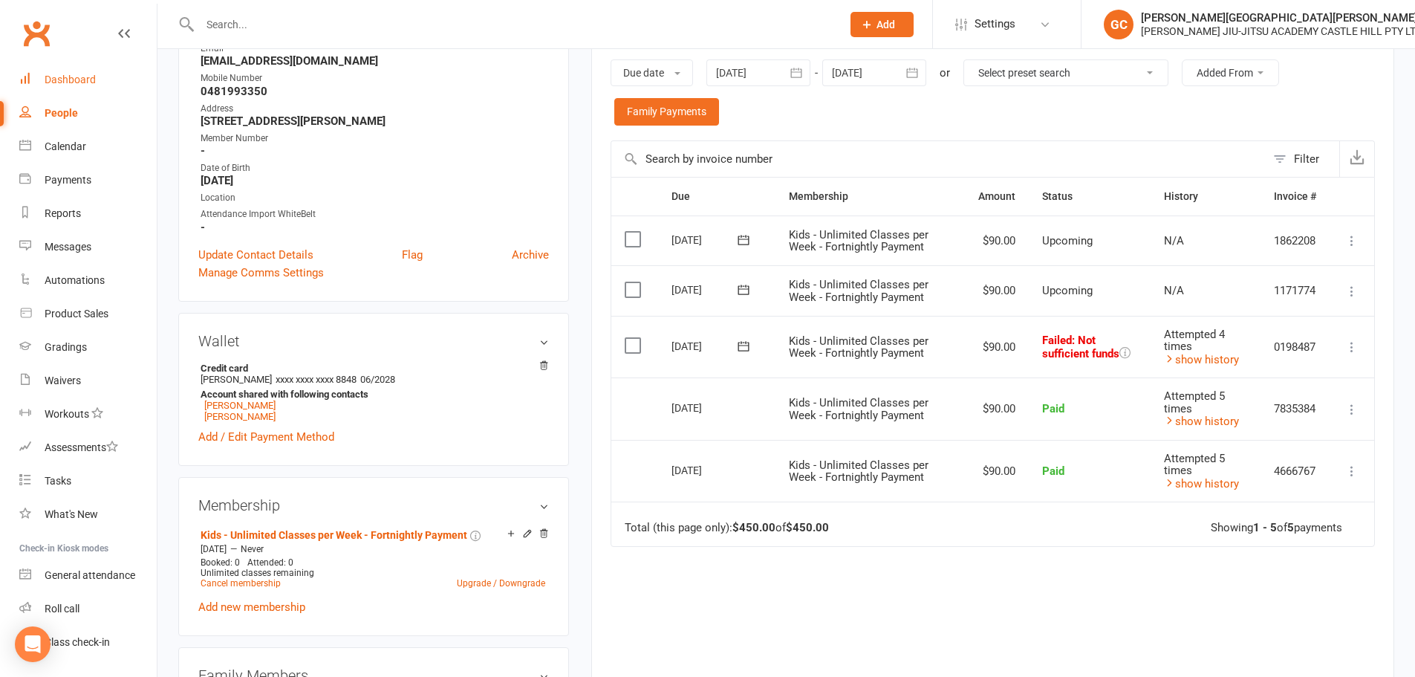
click at [71, 82] on div "Dashboard" at bounding box center [70, 80] width 51 height 12
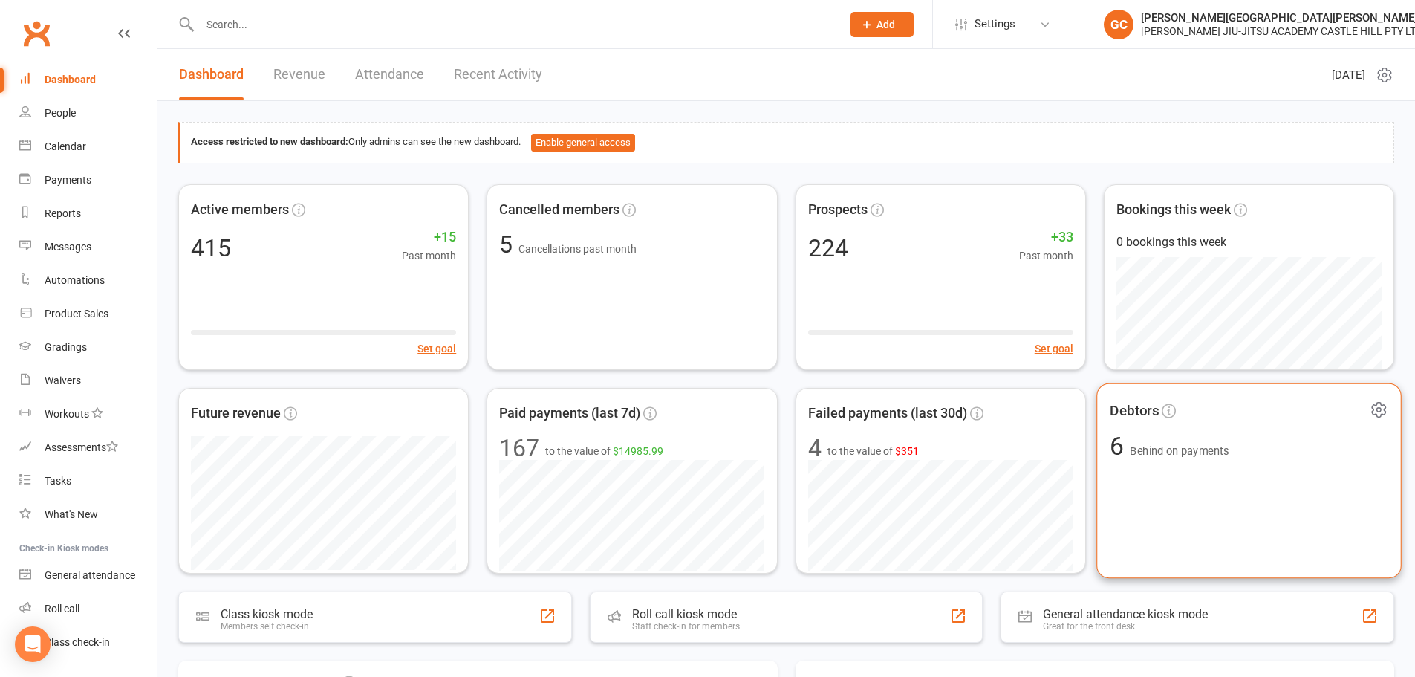
click at [553, 215] on span "Behind on payments" at bounding box center [1179, 450] width 99 height 13
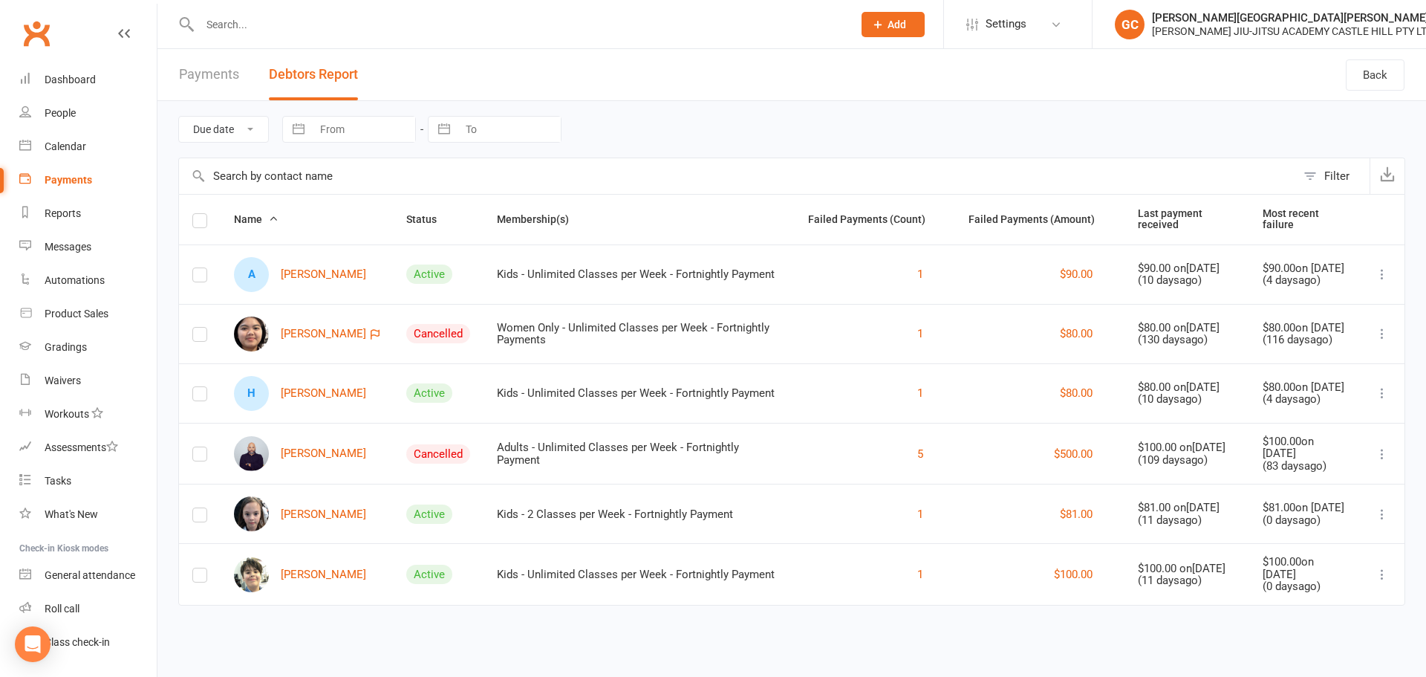
click at [553, 215] on icon at bounding box center [1382, 514] width 15 height 15
click at [553, 215] on html "Prospect Member Non-attending contact Class / event Appointment Grading event T…" at bounding box center [713, 323] width 1426 height 647
click at [553, 215] on icon at bounding box center [1382, 333] width 15 height 15
click at [553, 215] on link "Remove from report" at bounding box center [1316, 361] width 147 height 30
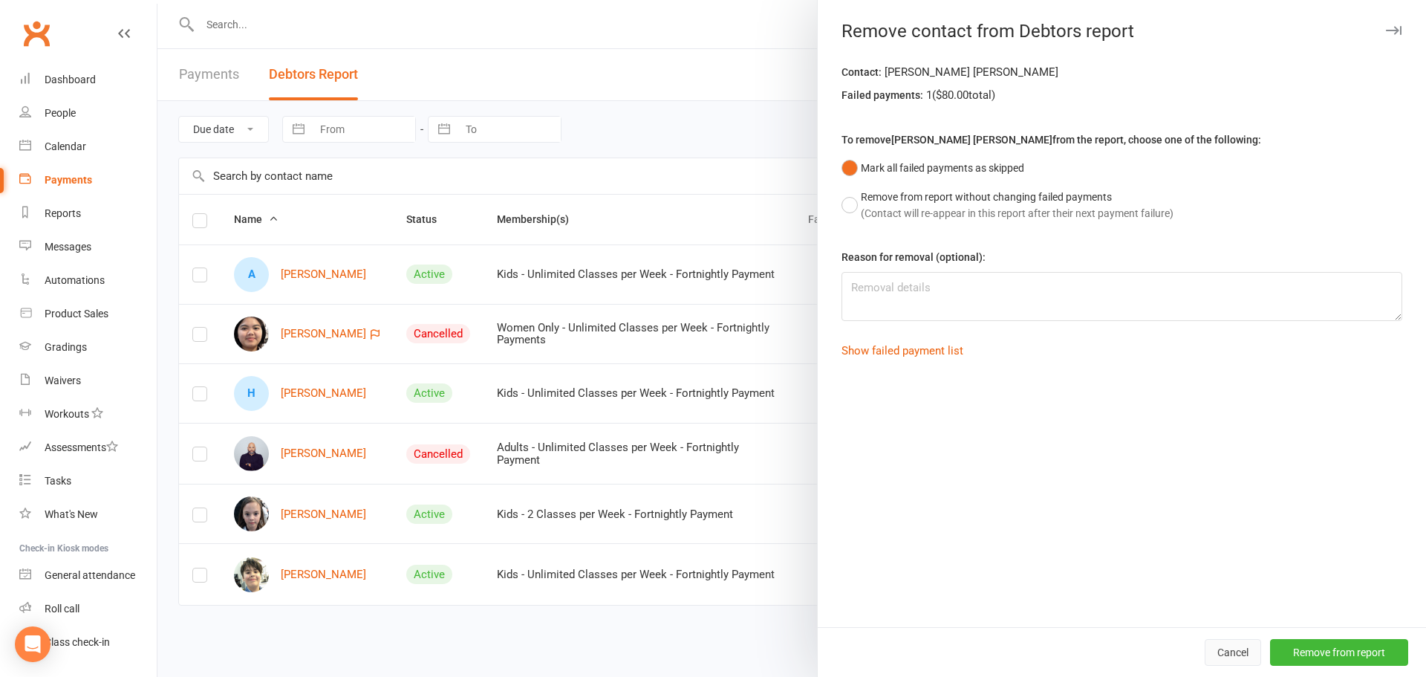
click at [553, 215] on button "Cancel" at bounding box center [1233, 652] width 56 height 27
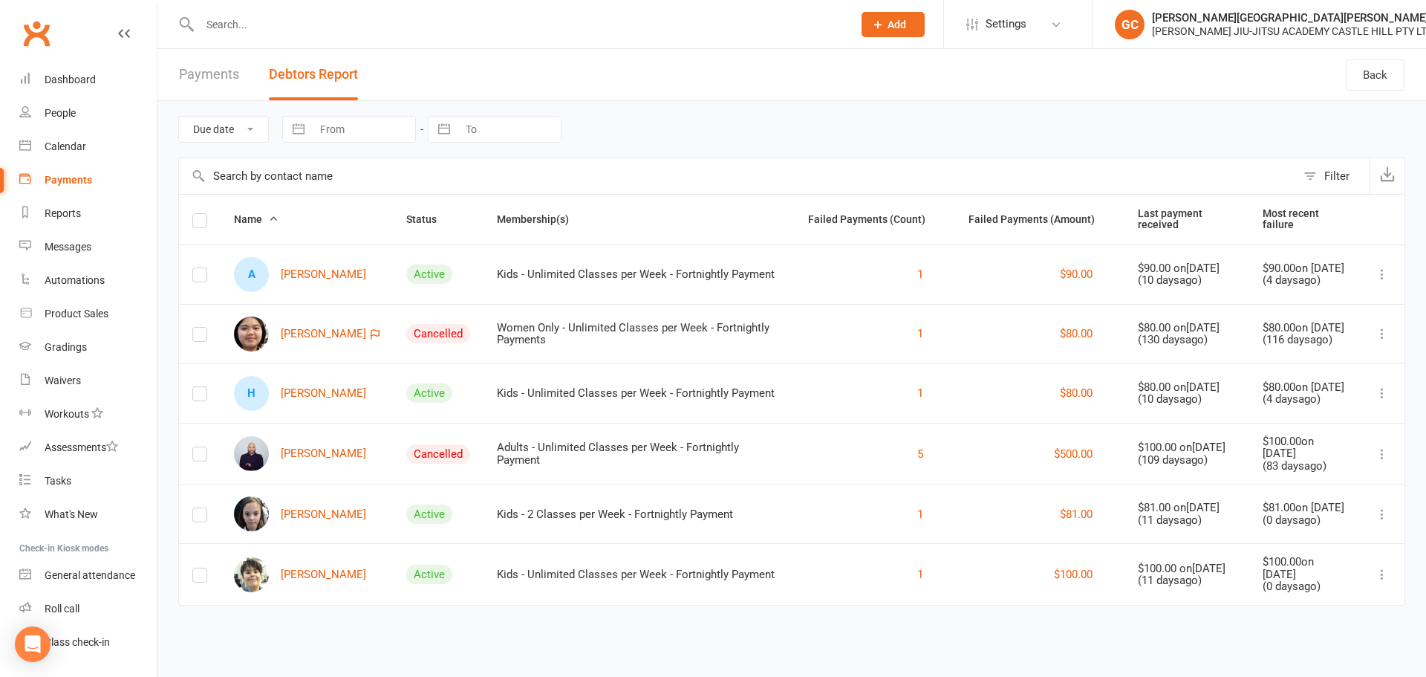
click at [375, 215] on div "Name Status Membership(s) Failed Payments (Count) Failed Payments (Amount) Last…" at bounding box center [791, 410] width 1227 height 432
click at [68, 115] on div "People" at bounding box center [60, 113] width 31 height 12
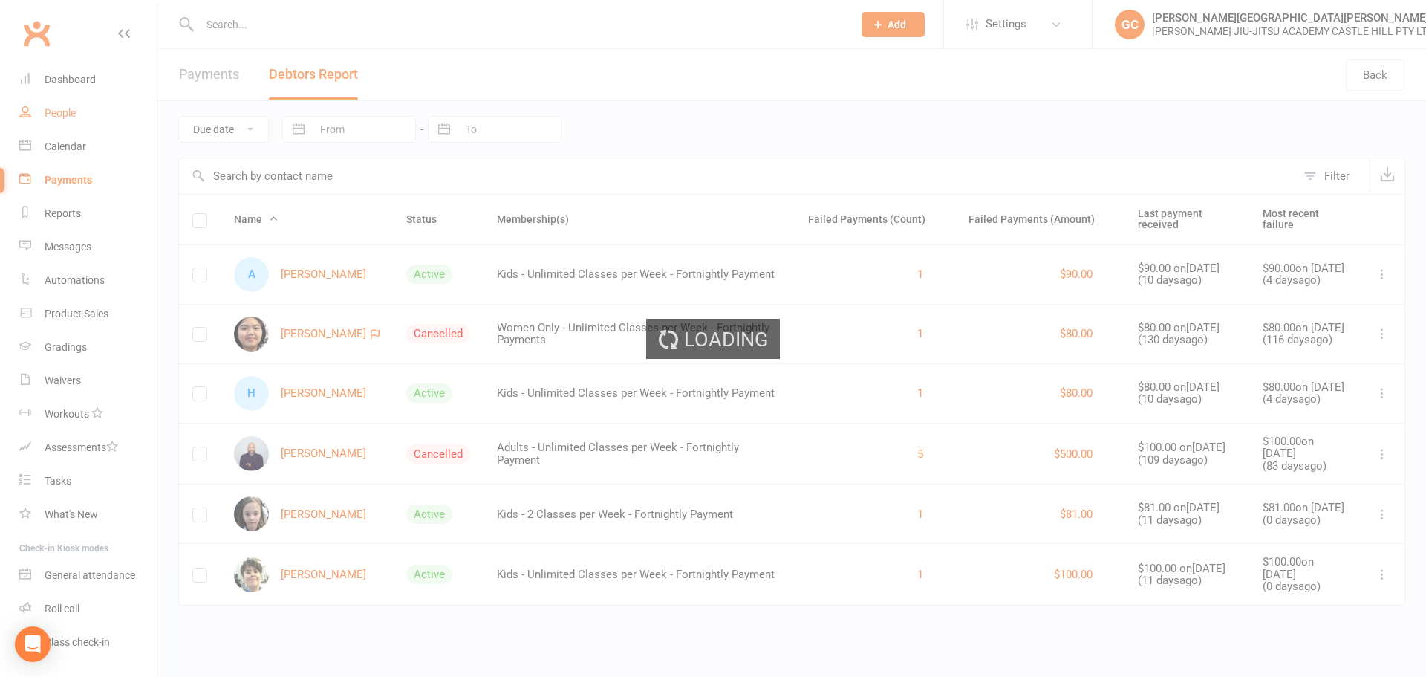
select select "100"
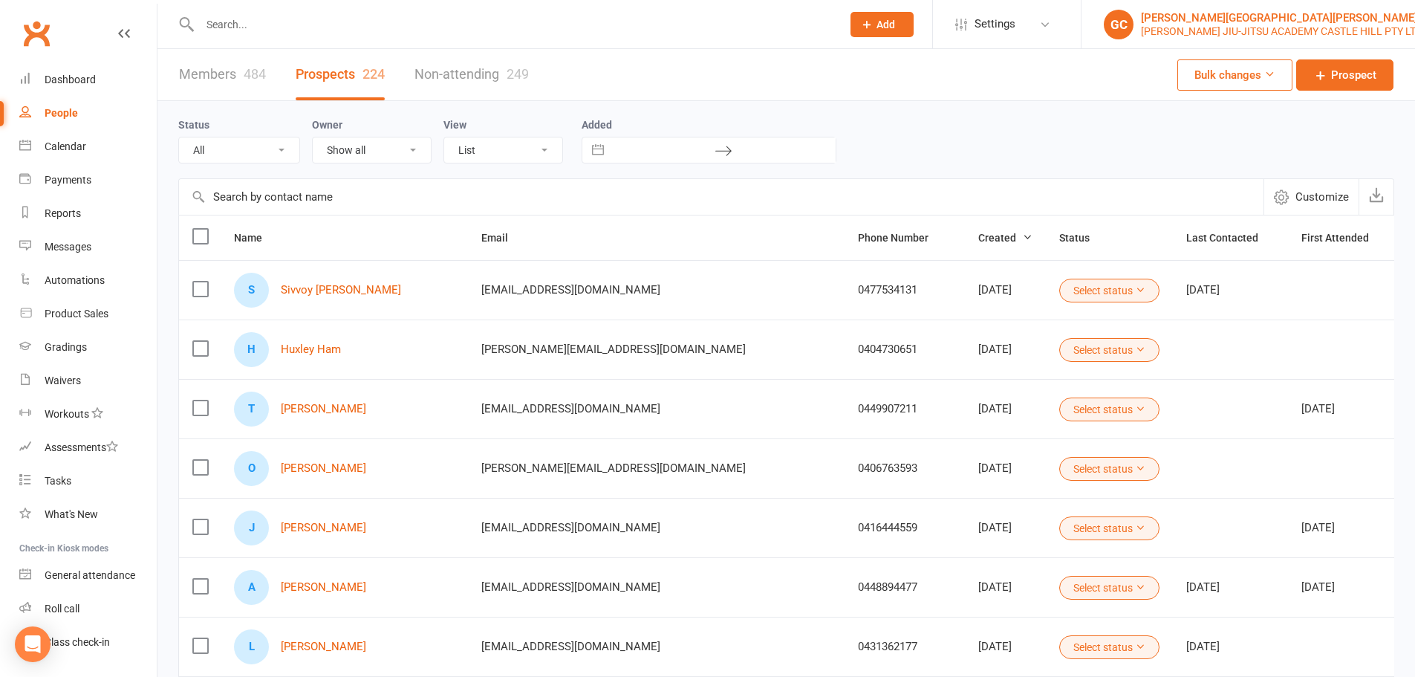
click at [553, 23] on div "[PERSON_NAME][GEOGRAPHIC_DATA][PERSON_NAME]" at bounding box center [1282, 17] width 282 height 13
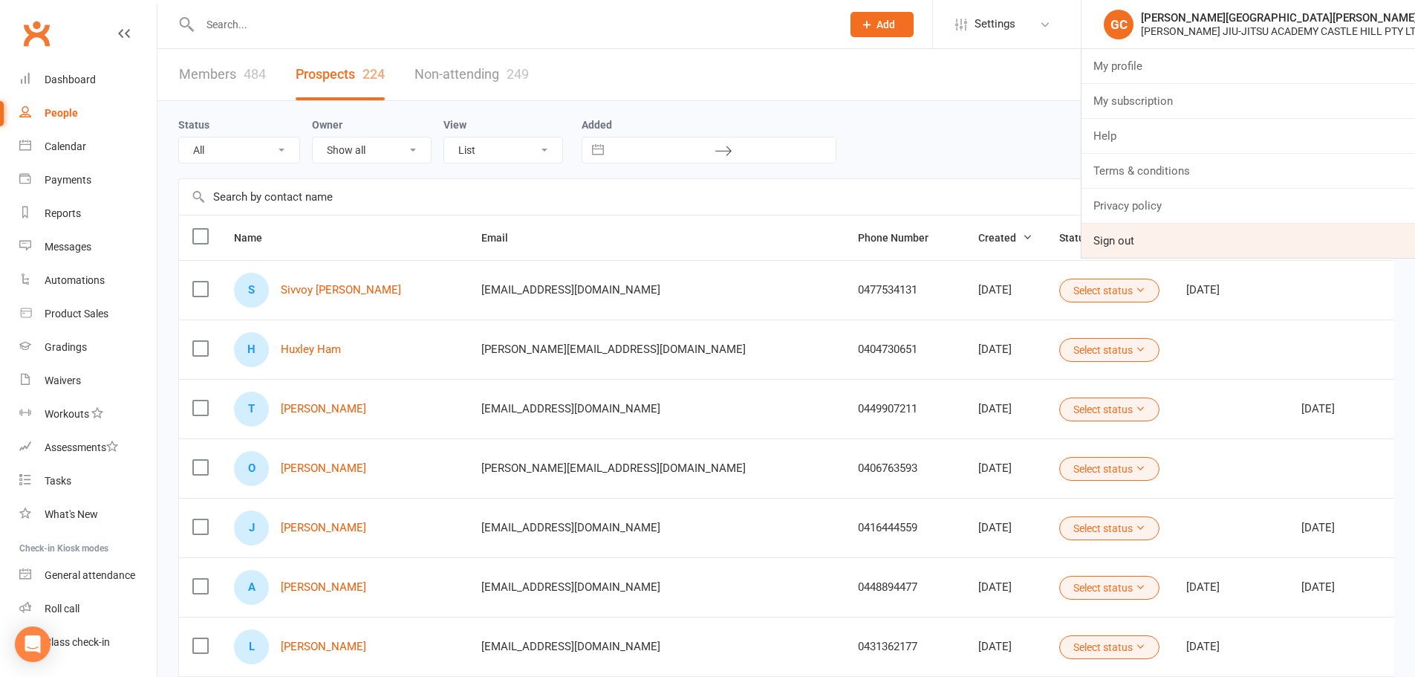
click at [553, 215] on link "Sign out" at bounding box center [1249, 241] width 334 height 34
